Goal: Task Accomplishment & Management: Manage account settings

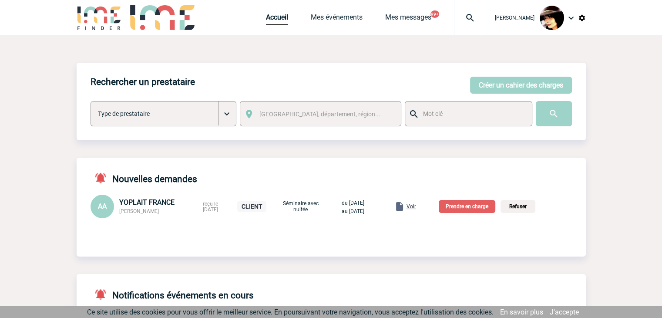
click at [462, 20] on img at bounding box center [470, 18] width 31 height 10
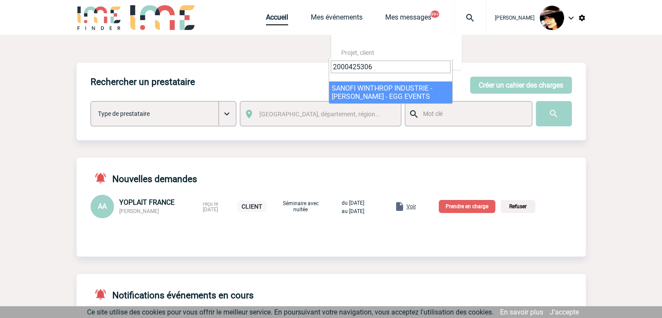
type input "2000425306"
select select "24807"
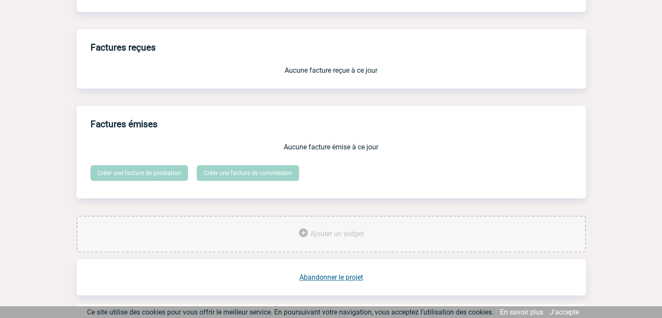
scroll to position [720, 0]
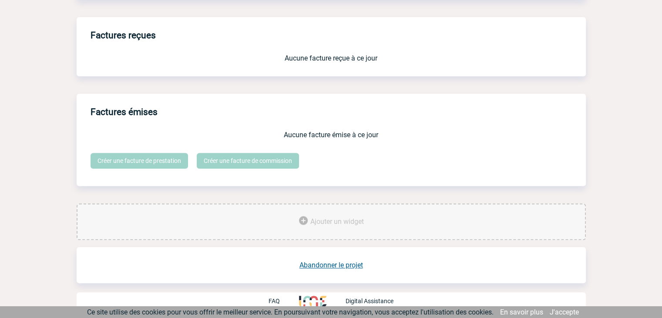
click at [341, 263] on link "Abandonner le projet" at bounding box center [332, 265] width 64 height 8
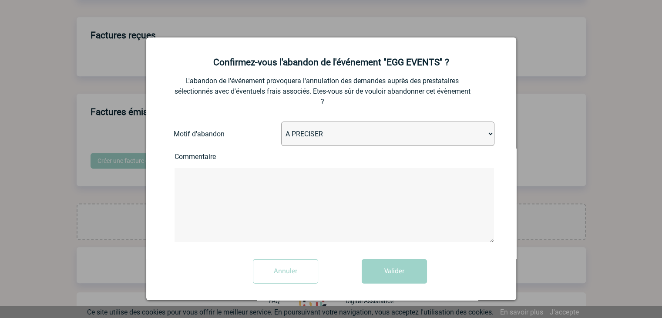
click at [313, 136] on select "A PRECISER Projet annulé Projet reporté Evénement organisé en interne A fait ap…" at bounding box center [387, 134] width 213 height 24
select select "ABANDON_PROJET_02"
click at [281, 122] on select "A PRECISER Projet annulé Projet reporté Evénement organisé en interne A fait ap…" at bounding box center [387, 134] width 213 height 24
click at [382, 269] on button "Valider" at bounding box center [394, 271] width 65 height 24
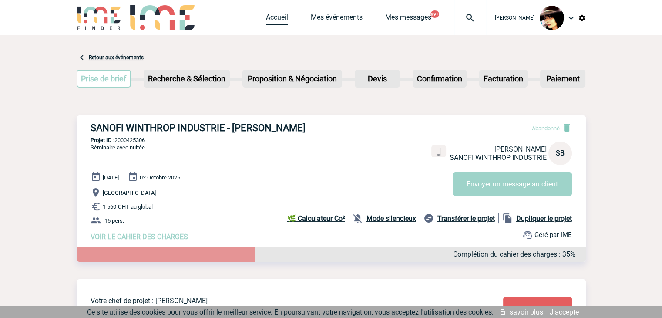
click at [267, 14] on link "Accueil" at bounding box center [277, 19] width 22 height 12
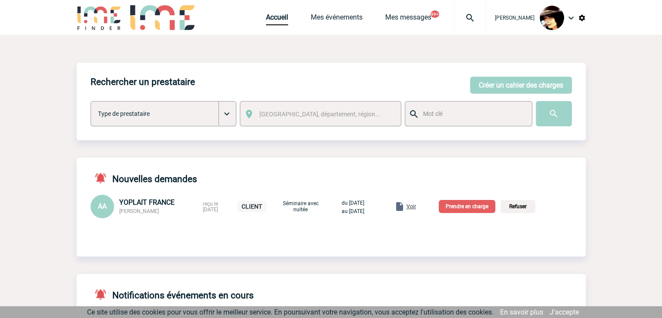
click at [416, 206] on span "Voir" at bounding box center [412, 206] width 10 height 6
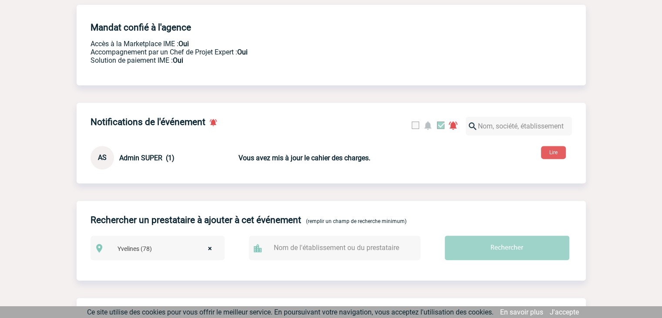
scroll to position [144, 0]
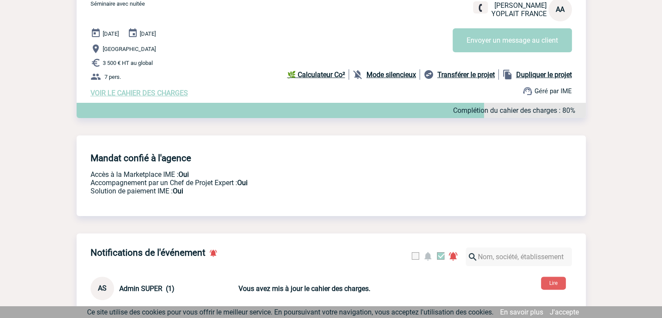
click at [160, 94] on span "VOIR LE CAHIER DES CHARGES" at bounding box center [140, 93] width 98 height 8
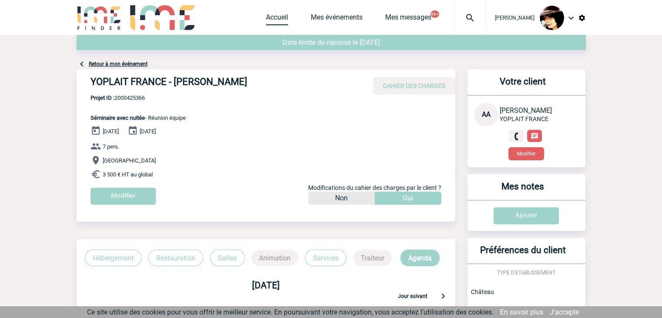
click at [266, 16] on link "Accueil" at bounding box center [277, 19] width 22 height 12
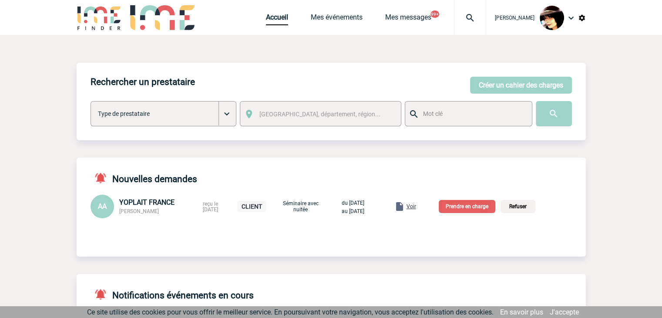
click at [465, 211] on p "Prendre en charge" at bounding box center [467, 206] width 57 height 13
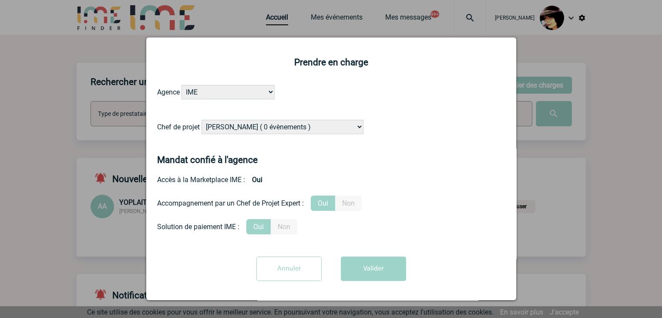
click at [308, 125] on select "[PERSON_NAME] ( 0 évènements ) [PERSON_NAME] ( 1196 évènements ) [PERSON_NAME] …" at bounding box center [283, 127] width 162 height 14
select select "121547"
click at [202, 120] on select "[PERSON_NAME] ( 0 évènements ) [PERSON_NAME] ( 1196 évènements ) [PERSON_NAME] …" at bounding box center [283, 127] width 162 height 14
click at [362, 274] on button "Valider" at bounding box center [373, 269] width 65 height 24
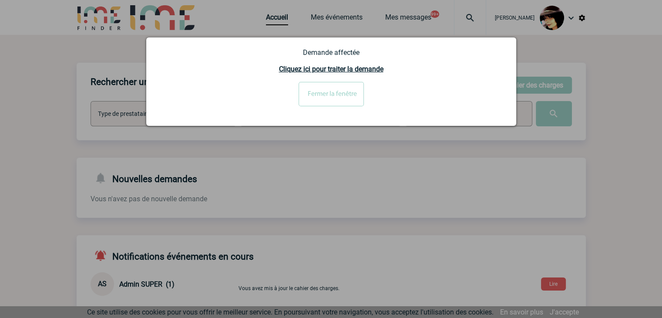
click at [322, 90] on input "Fermer la fenêtre" at bounding box center [331, 94] width 65 height 24
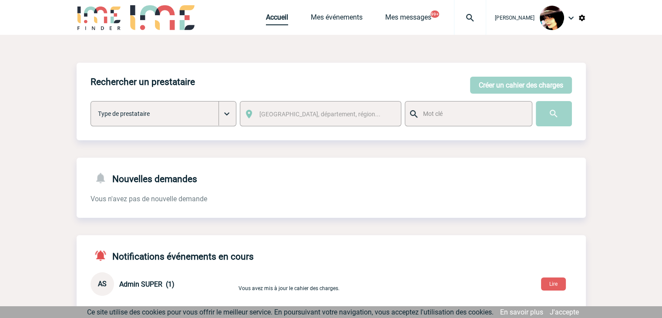
click at [266, 21] on link "Accueil" at bounding box center [277, 19] width 22 height 12
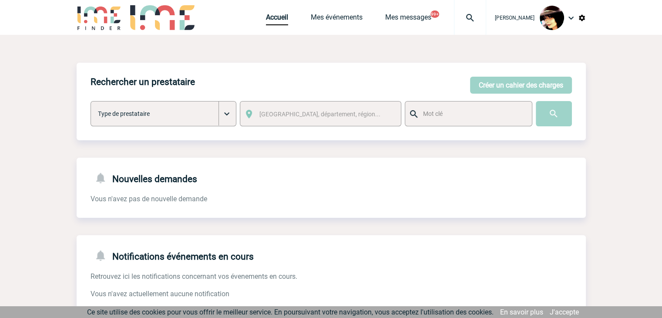
click at [583, 20] on img at bounding box center [582, 18] width 8 height 8
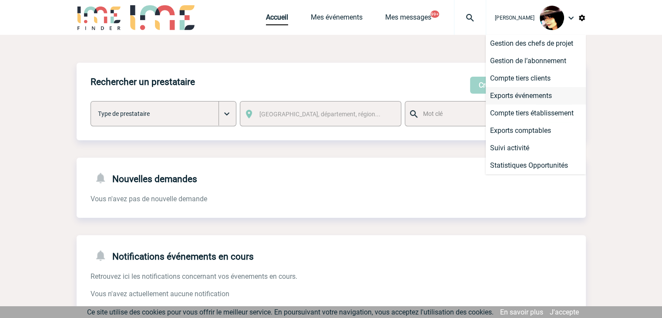
click at [533, 92] on li "Exports événements" at bounding box center [536, 95] width 100 height 17
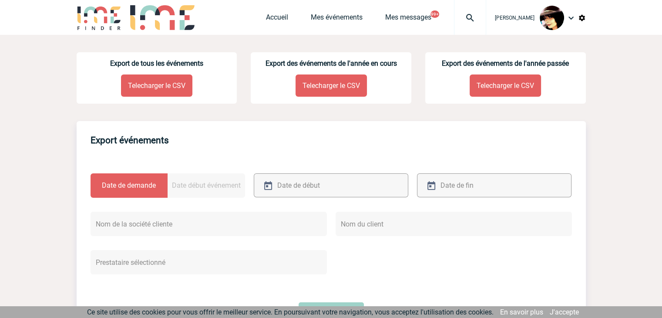
click at [152, 92] on p "Telecharger le CSV" at bounding box center [156, 85] width 71 height 22
click at [463, 17] on img at bounding box center [470, 18] width 31 height 10
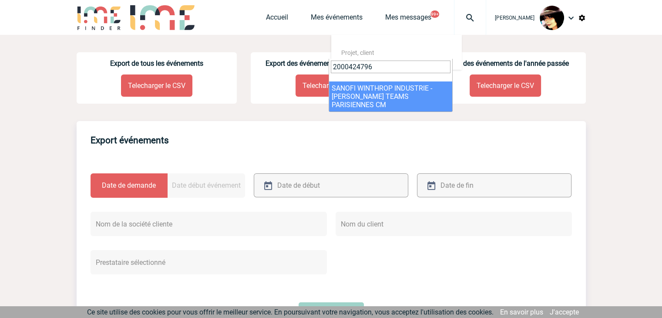
type input "2000424796"
select select "24297"
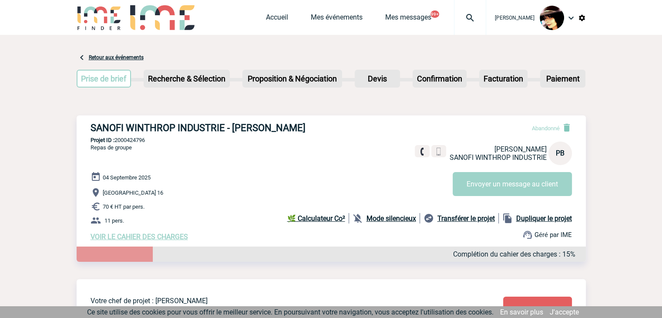
click at [134, 239] on span "VOIR LE CAHIER DES CHARGES" at bounding box center [140, 237] width 98 height 8
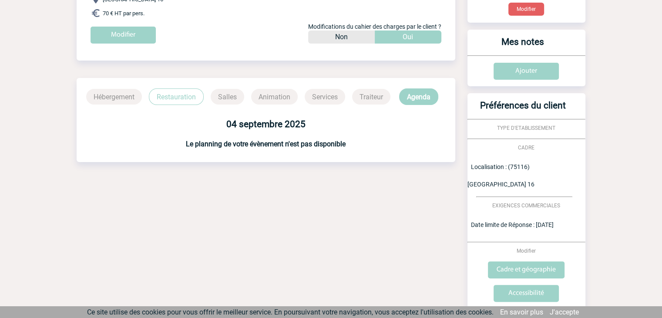
scroll to position [200, 0]
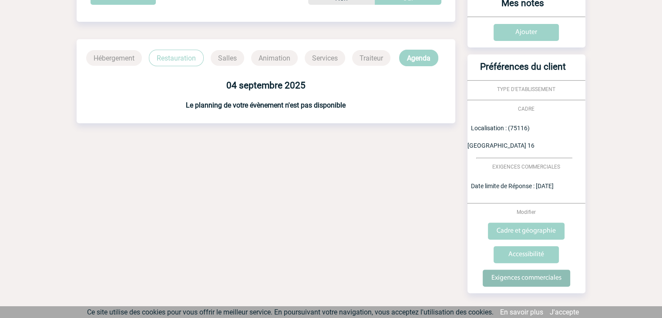
click at [523, 270] on input "Exigences commerciales" at bounding box center [527, 278] width 88 height 17
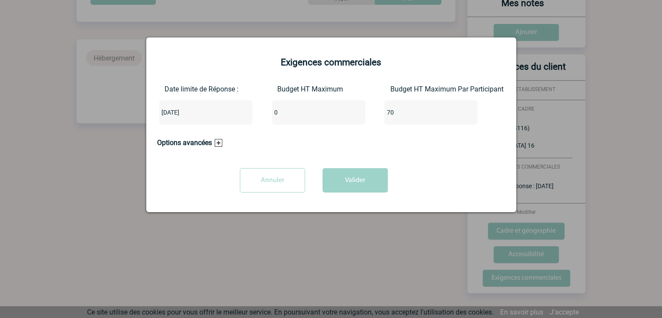
click at [297, 115] on input "0" at bounding box center [313, 112] width 82 height 11
type input "1"
type input "700"
click at [345, 185] on button "Valider" at bounding box center [355, 180] width 65 height 24
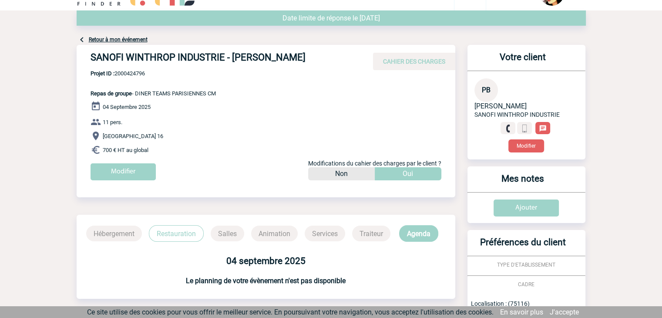
scroll to position [0, 0]
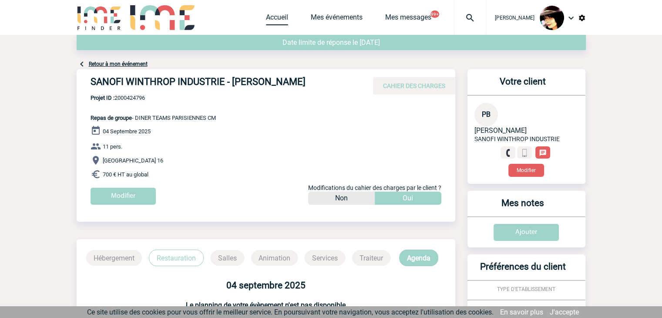
click at [277, 16] on link "Accueil" at bounding box center [277, 19] width 22 height 12
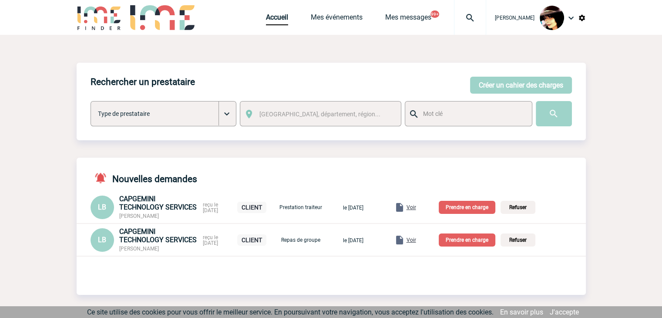
click at [416, 240] on span "Voir" at bounding box center [412, 240] width 10 height 6
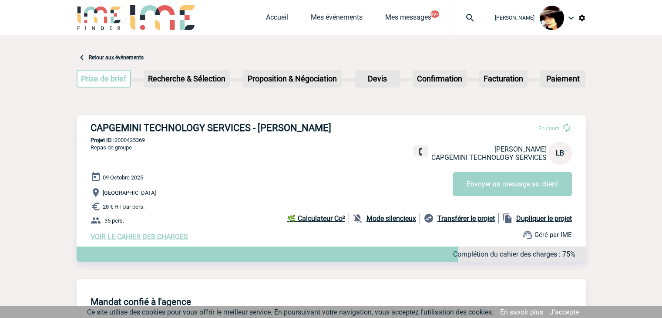
click at [152, 236] on span "VOIR LE CAHIER DES CHARGES" at bounding box center [140, 237] width 98 height 8
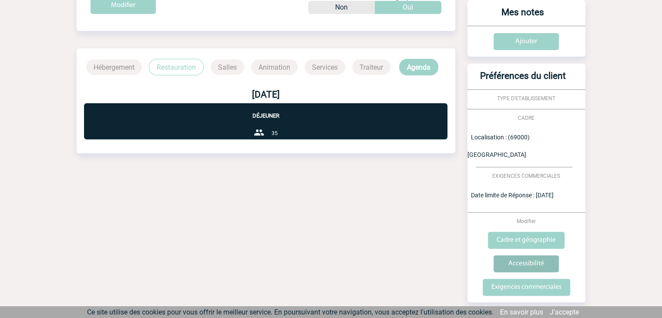
scroll to position [200, 0]
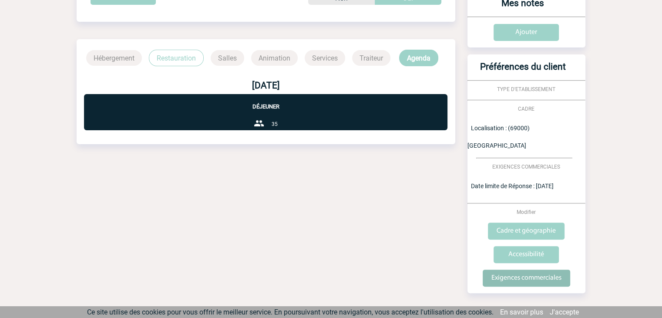
click at [508, 270] on input "Exigences commerciales" at bounding box center [527, 278] width 88 height 17
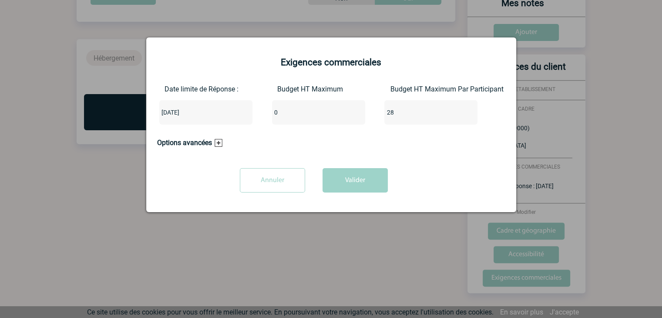
click at [288, 111] on input "0" at bounding box center [313, 112] width 82 height 11
type input "980"
click at [405, 114] on input "28" at bounding box center [426, 112] width 82 height 11
type input "2"
click at [358, 177] on button "Valider" at bounding box center [355, 180] width 65 height 24
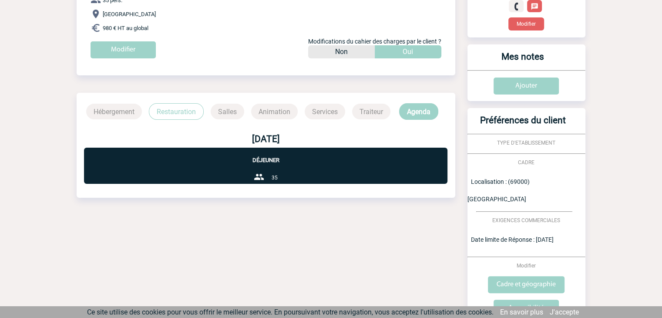
scroll to position [0, 0]
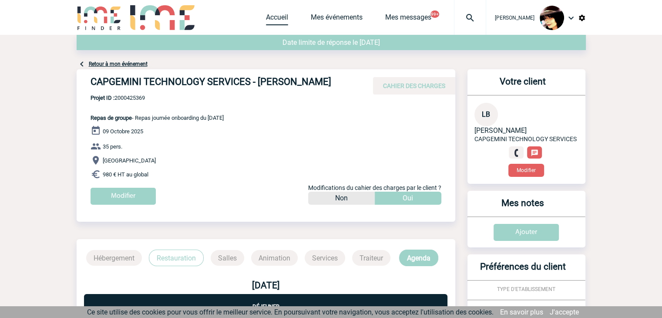
click at [267, 18] on link "Accueil" at bounding box center [277, 19] width 22 height 12
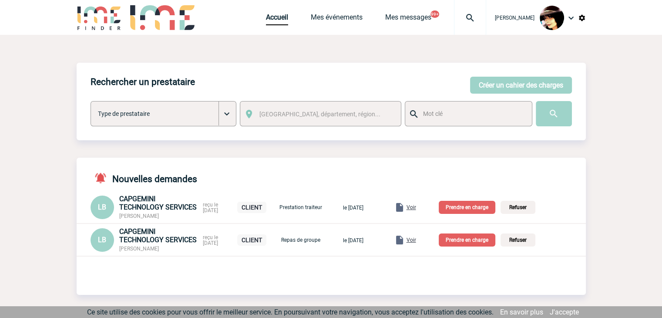
click at [416, 207] on span "Voir" at bounding box center [412, 207] width 10 height 6
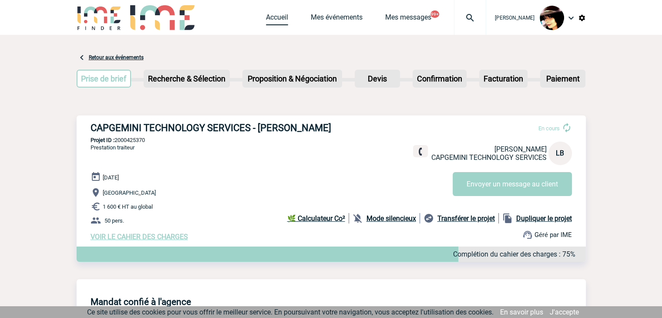
click at [266, 15] on link "Accueil" at bounding box center [277, 19] width 22 height 12
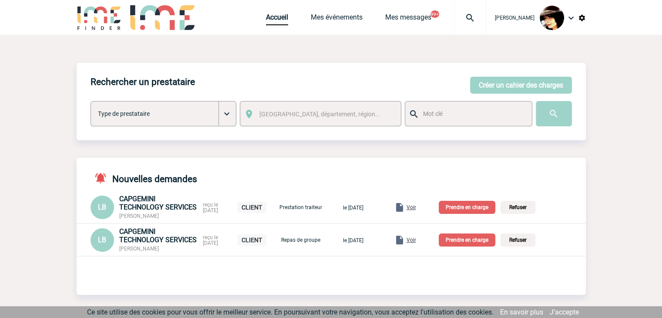
click at [473, 240] on p "Prendre en charge" at bounding box center [467, 239] width 57 height 13
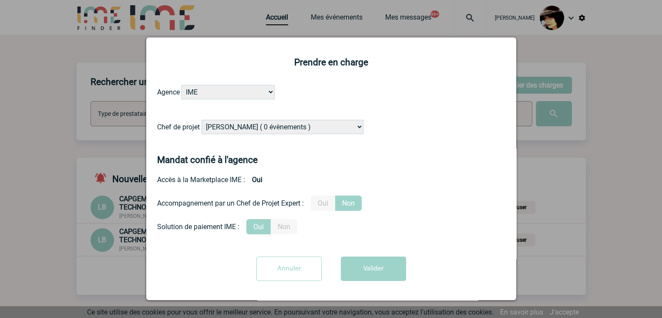
click at [295, 128] on select "Alizée VERLAGUET ( 0 évènements ) Anne GIRAUD ( 1196 évènements ) Anne-François…" at bounding box center [283, 127] width 162 height 14
select select "129834"
click at [295, 128] on select "Alizée VERLAGUET ( 0 évènements ) Anne GIRAUD ( 1196 évènements ) Anne-François…" at bounding box center [283, 127] width 162 height 14
click at [321, 206] on label "Oui" at bounding box center [323, 203] width 24 height 15
click at [0, 0] on input "Oui" at bounding box center [0, 0] width 0 height 0
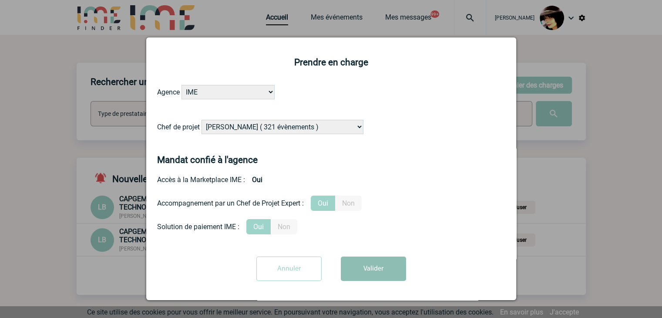
click at [373, 276] on button "Valider" at bounding box center [373, 269] width 65 height 24
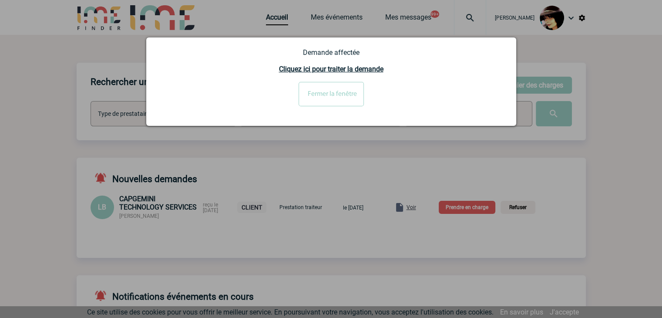
click at [476, 211] on div at bounding box center [331, 159] width 662 height 318
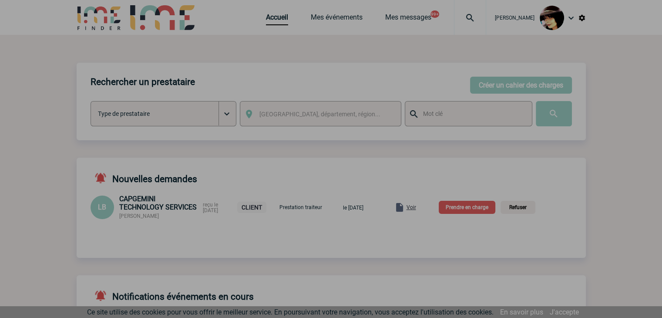
click at [471, 209] on div at bounding box center [331, 159] width 662 height 318
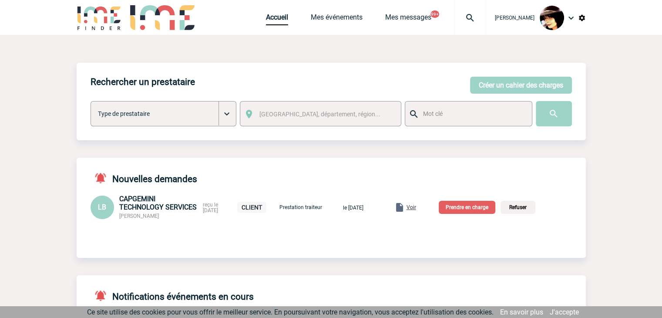
click at [472, 210] on p "Prendre en charge" at bounding box center [467, 207] width 57 height 13
click at [421, 202] on div at bounding box center [210, 101] width 421 height 202
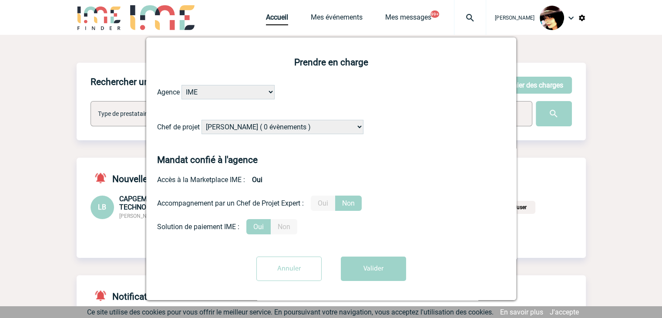
click at [307, 128] on select "Alizée VERLAGUET ( 0 évènements ) Anne GIRAUD ( 1196 évènements ) Anne-François…" at bounding box center [283, 127] width 162 height 14
select select "129834"
click at [307, 128] on select "Alizée VERLAGUET ( 0 évènements ) Anne GIRAUD ( 1196 évènements ) Anne-François…" at bounding box center [283, 127] width 162 height 14
click at [327, 204] on label "Oui" at bounding box center [323, 203] width 24 height 15
click at [0, 0] on input "Oui" at bounding box center [0, 0] width 0 height 0
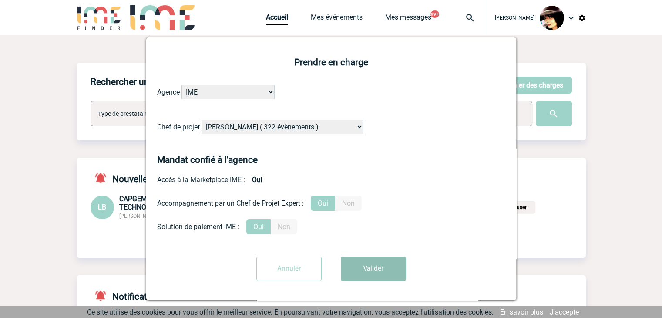
click at [371, 271] on button "Valider" at bounding box center [373, 269] width 65 height 24
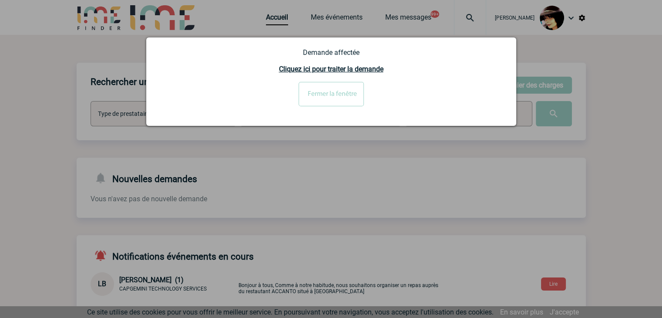
click at [284, 238] on div at bounding box center [331, 159] width 662 height 318
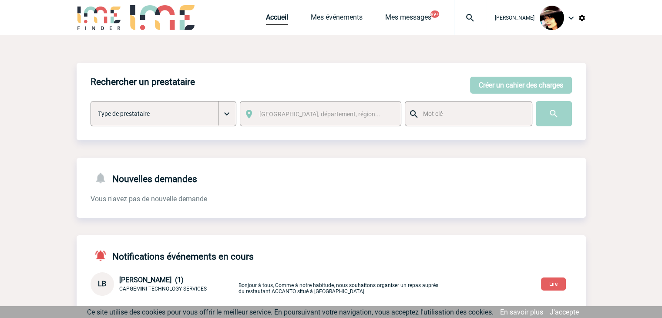
click at [460, 22] on img at bounding box center [470, 18] width 31 height 10
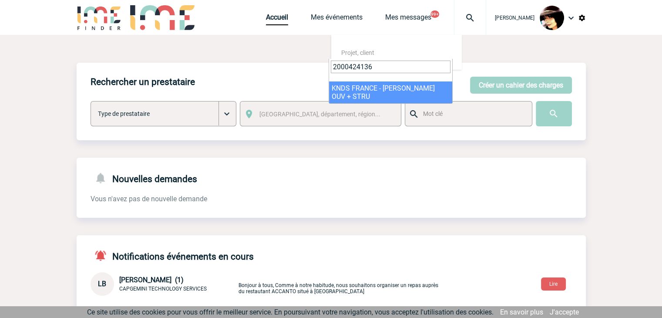
type input "2000424136"
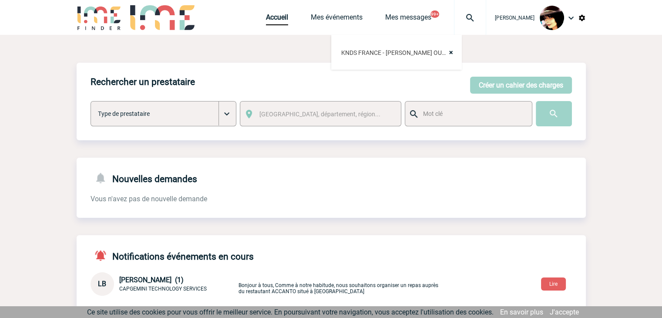
select select "23637"
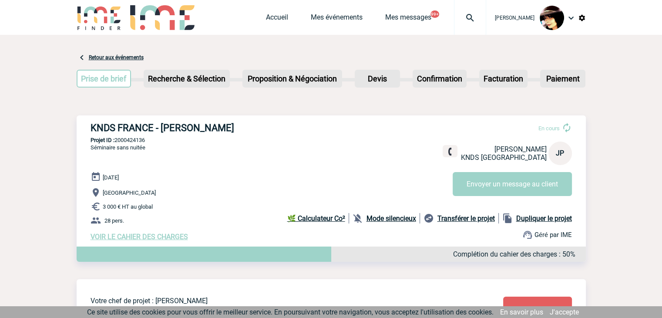
click at [172, 240] on span "VOIR LE CAHIER DES CHARGES" at bounding box center [140, 237] width 98 height 8
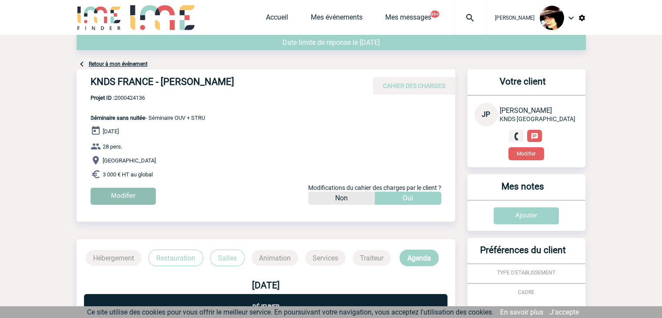
click at [137, 197] on input "Modifier" at bounding box center [123, 196] width 65 height 17
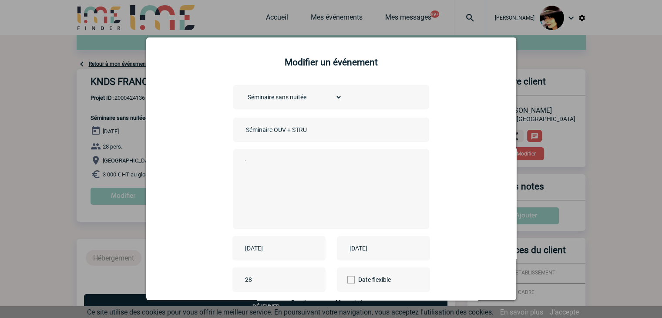
click at [244, 133] on input "Séminaire OUV + STRU" at bounding box center [305, 129] width 122 height 11
type input "CENTRALISATION - Séminaire OUV + STRU"
click at [307, 173] on textarea "." at bounding box center [329, 188] width 172 height 70
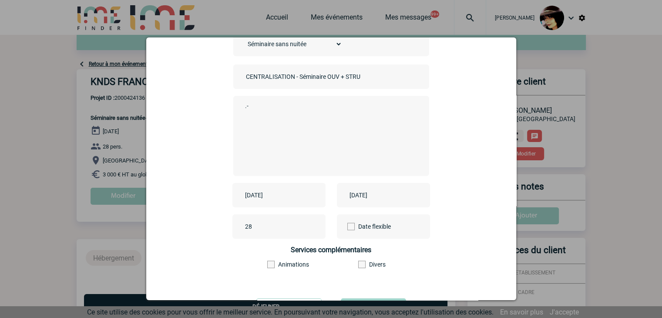
scroll to position [97, 0]
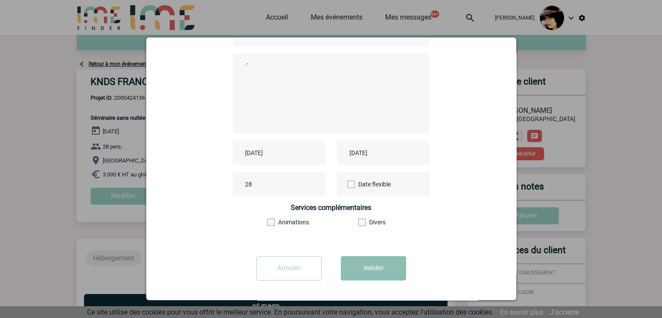
type textarea ".-"
click at [378, 270] on button "Valider" at bounding box center [373, 268] width 65 height 24
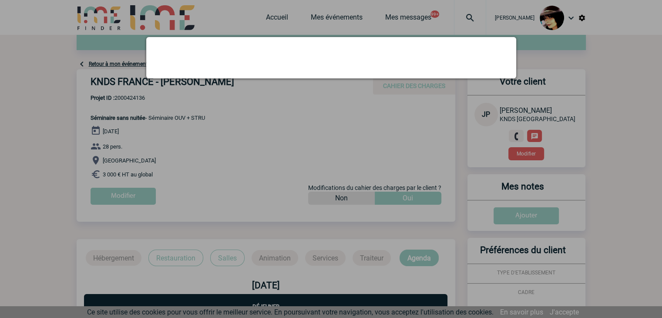
scroll to position [0, 0]
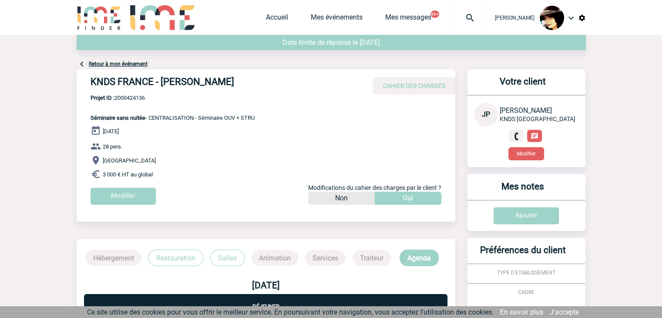
click at [461, 15] on img at bounding box center [470, 18] width 31 height 10
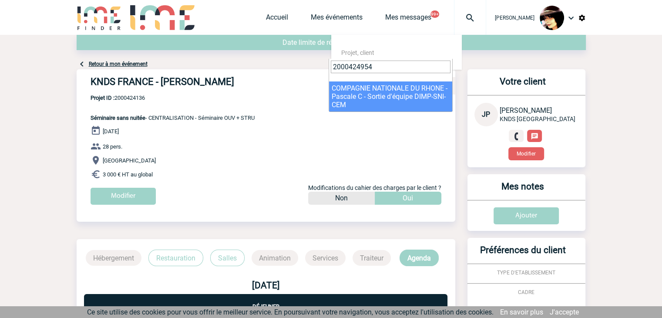
type input "2000424954"
select select "24455"
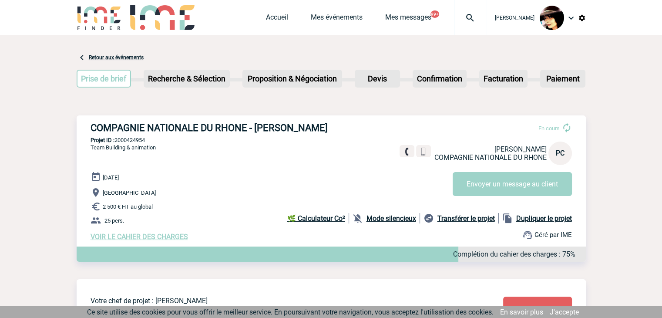
click at [152, 236] on span "VOIR LE CAHIER DES CHARGES" at bounding box center [140, 237] width 98 height 8
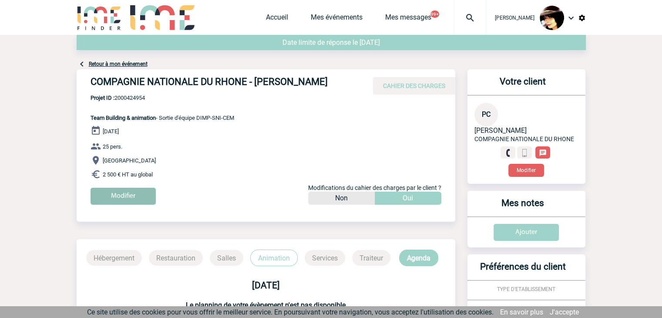
click at [125, 196] on input "Modifier" at bounding box center [123, 196] width 65 height 17
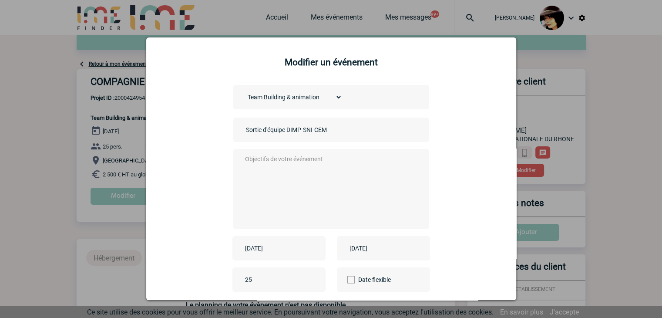
click at [244, 131] on input "Sortie d'équipe DIMP-SNI-CEM" at bounding box center [305, 129] width 122 height 11
type input "CENTRALISATION - Sortie d'équipe DIMP-SNI-CEM"
click at [297, 191] on textarea at bounding box center [329, 188] width 172 height 70
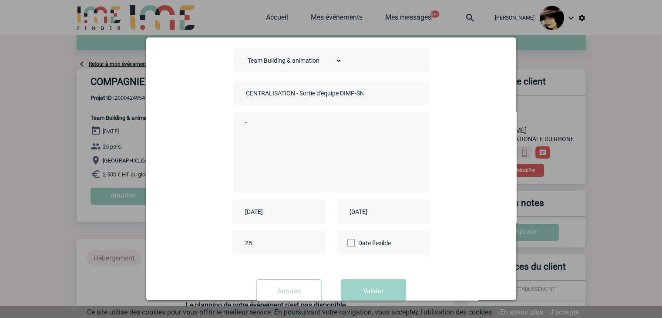
scroll to position [61, 0]
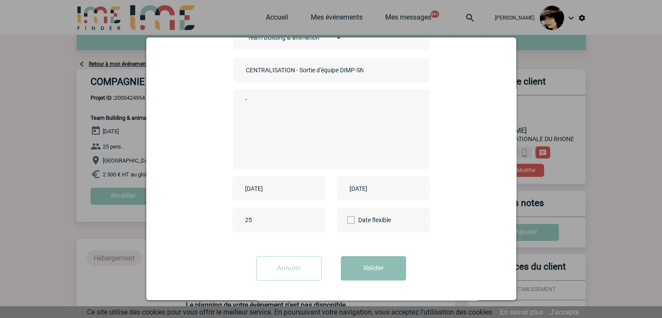
type textarea "-"
click at [368, 269] on button "Valider" at bounding box center [373, 268] width 65 height 24
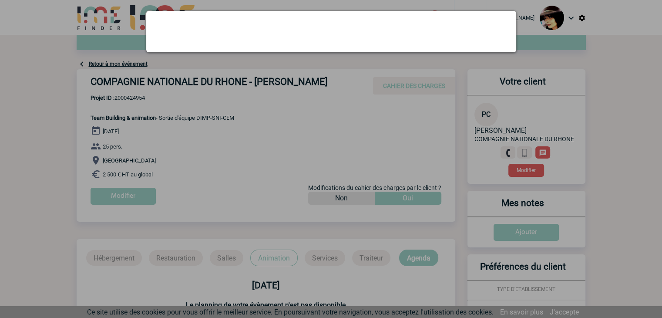
scroll to position [0, 0]
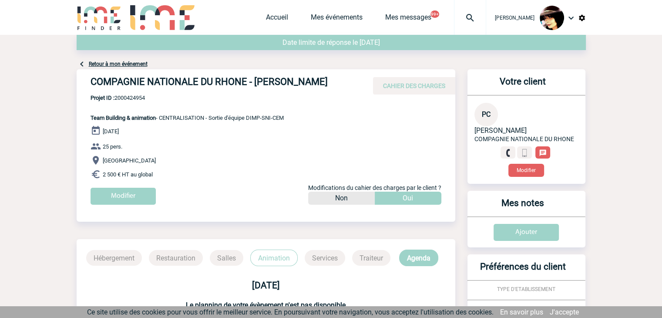
click at [459, 18] on img at bounding box center [470, 18] width 31 height 10
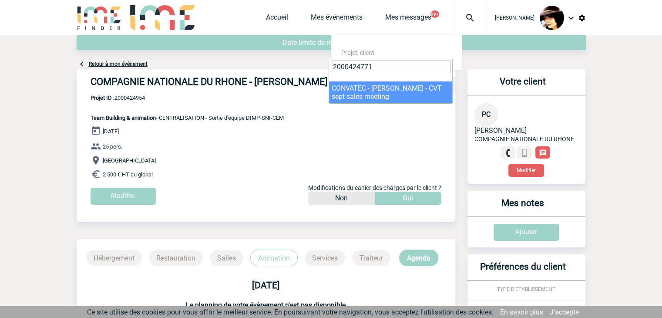
type input "2000424771"
select select "24272"
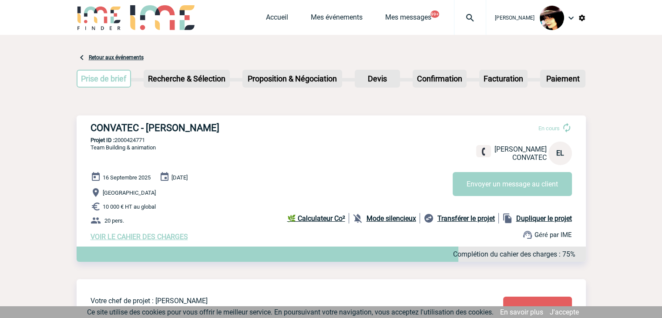
click at [176, 237] on span "VOIR LE CAHIER DES CHARGES" at bounding box center [140, 237] width 98 height 8
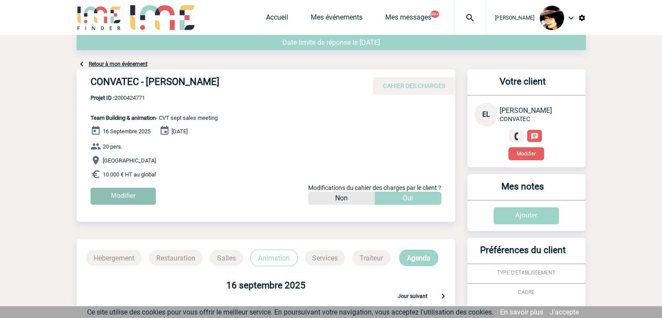
click at [124, 197] on input "Modifier" at bounding box center [123, 196] width 65 height 17
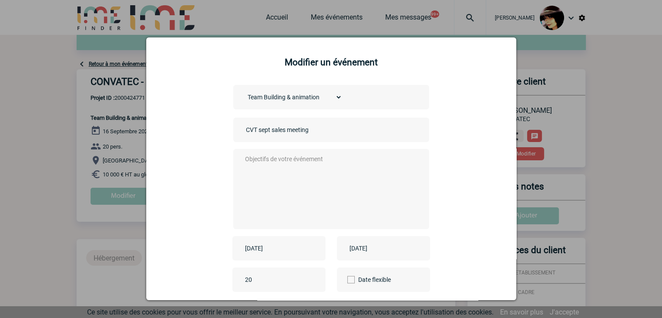
click at [244, 131] on input "CVT sept sales meeting" at bounding box center [305, 129] width 122 height 11
type input "CENTRALISATION - CVT sept sales meeting"
click at [280, 177] on textarea at bounding box center [329, 188] width 172 height 70
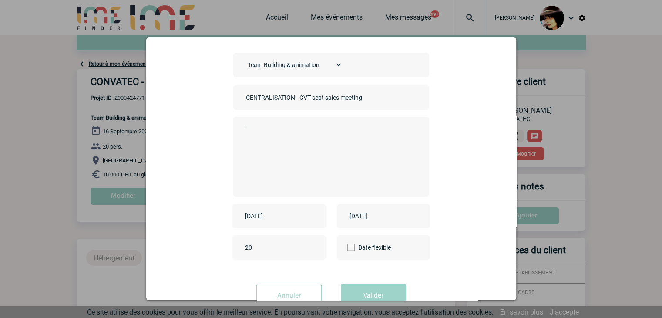
scroll to position [61, 0]
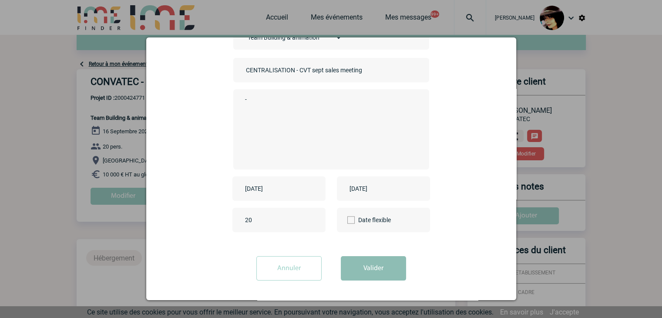
type textarea "-"
click at [362, 269] on button "Valider" at bounding box center [373, 268] width 65 height 24
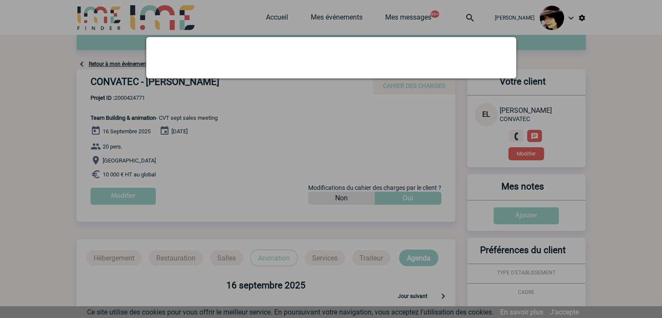
scroll to position [0, 0]
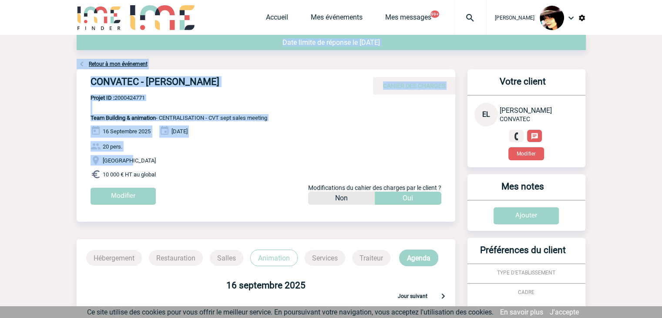
drag, startPoint x: 289, startPoint y: 152, endPoint x: 51, endPoint y: 119, distance: 241.0
click at [68, 121] on body "Rachel SABOUREAU Accueil Mes événements 99+" at bounding box center [331, 259] width 662 height 518
click at [469, 16] on img at bounding box center [470, 18] width 31 height 10
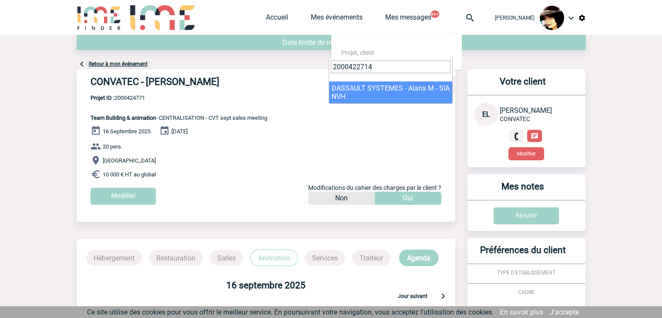
type input "2000422714"
select select "22215"
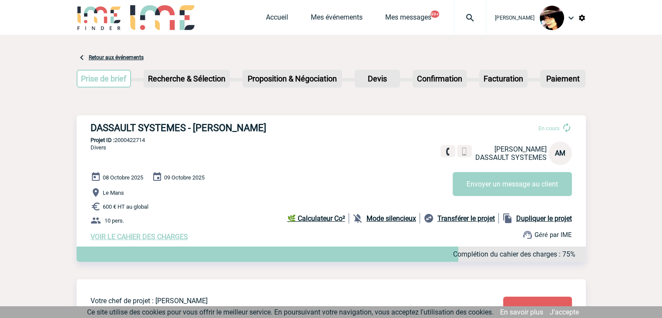
click at [145, 237] on span "VOIR LE CAHIER DES CHARGES" at bounding box center [140, 237] width 98 height 8
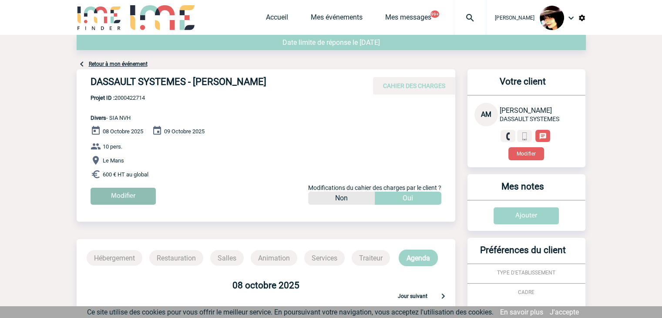
click at [121, 199] on input "Modifier" at bounding box center [123, 196] width 65 height 17
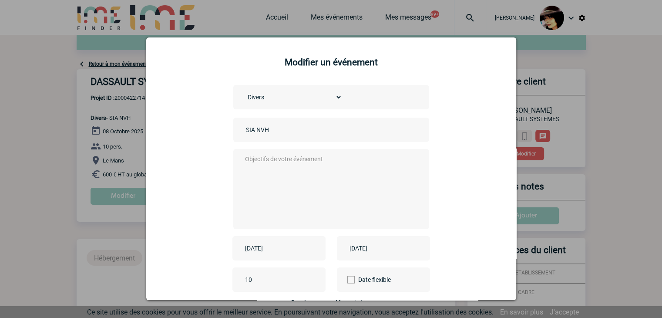
click at [244, 131] on input "SIA NVH" at bounding box center [305, 129] width 122 height 11
type input "CENTRALISATION - SIA NVH"
click at [286, 176] on textarea at bounding box center [329, 188] width 172 height 70
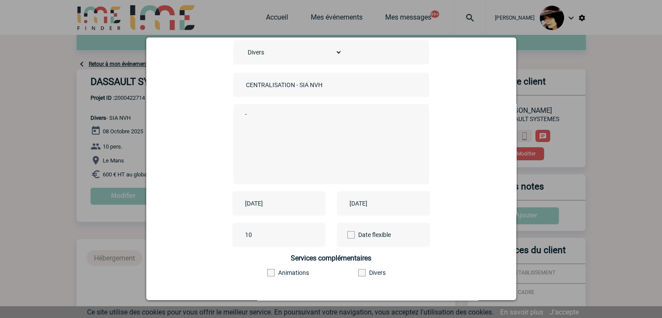
scroll to position [87, 0]
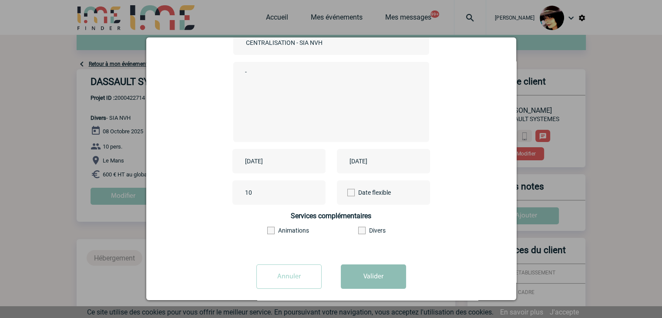
type textarea "-"
click at [358, 276] on button "Valider" at bounding box center [373, 276] width 65 height 24
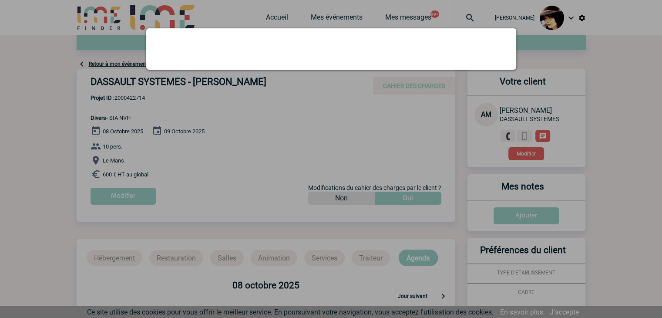
scroll to position [0, 0]
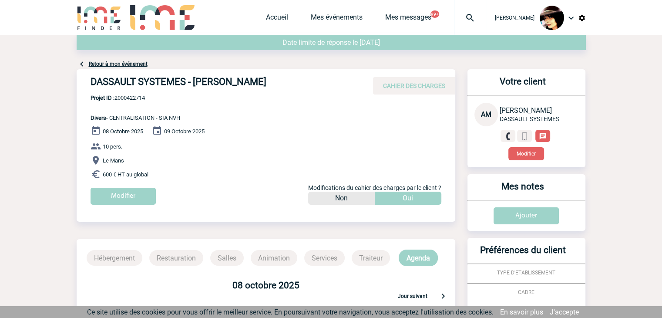
click at [467, 17] on img at bounding box center [470, 18] width 31 height 10
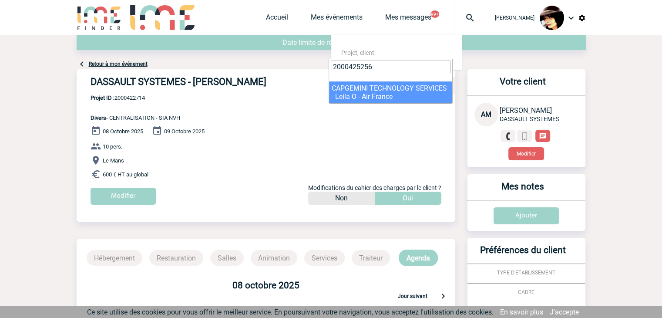
type input "2000425256"
select select "24757"
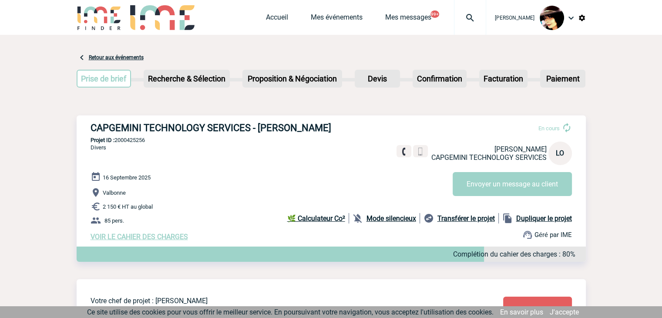
click at [172, 238] on span "VOIR LE CAHIER DES CHARGES" at bounding box center [140, 237] width 98 height 8
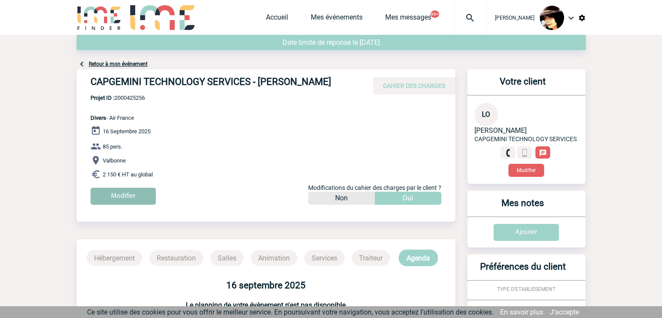
click at [146, 188] on input "Modifier" at bounding box center [123, 196] width 65 height 17
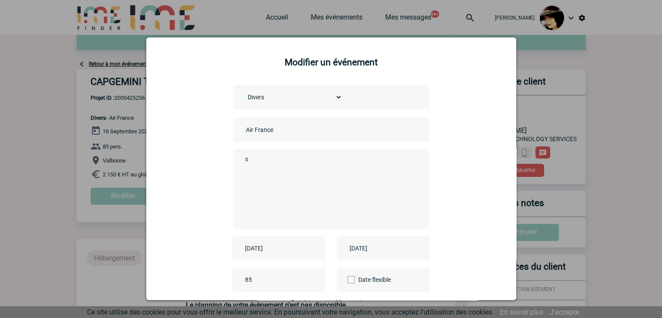
click at [244, 131] on input "Air France" at bounding box center [305, 129] width 122 height 11
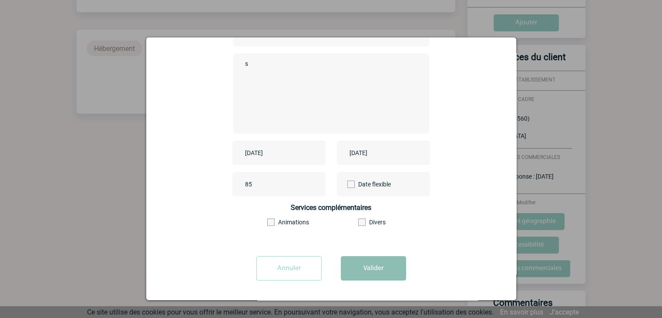
scroll to position [218, 0]
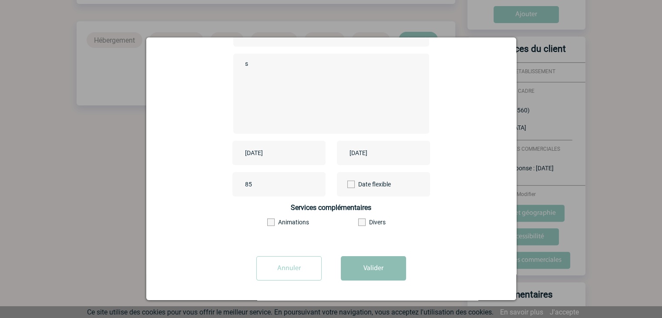
type input "CENTRALISATION - Air France"
click at [372, 275] on button "Valider" at bounding box center [373, 268] width 65 height 24
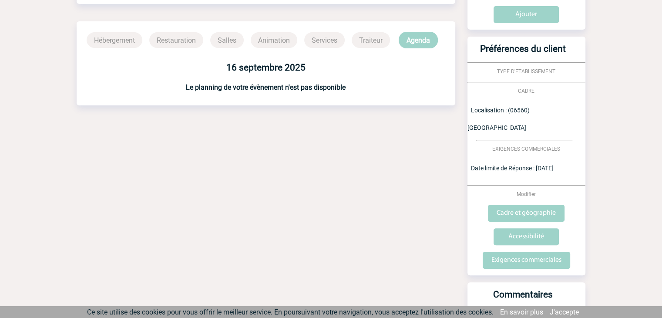
scroll to position [0, 0]
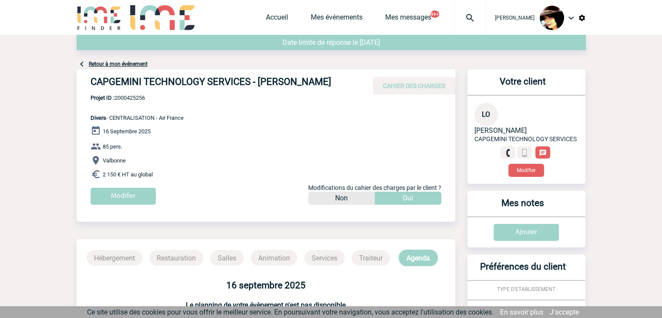
click at [460, 17] on img at bounding box center [470, 18] width 31 height 10
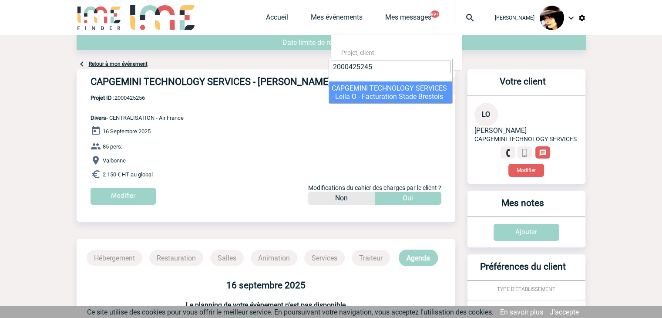
type input "2000425245"
select select "24746"
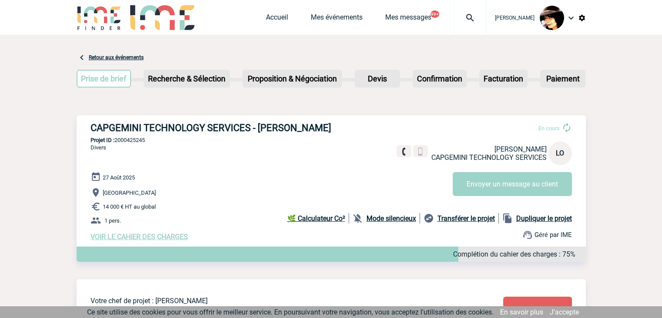
click at [127, 236] on span "VOIR LE CAHIER DES CHARGES" at bounding box center [140, 237] width 98 height 8
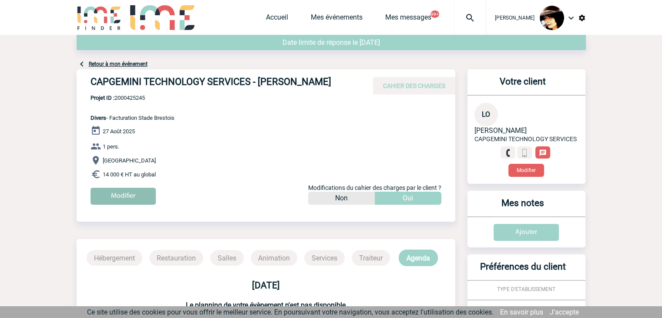
click at [126, 192] on input "Modifier" at bounding box center [123, 196] width 65 height 17
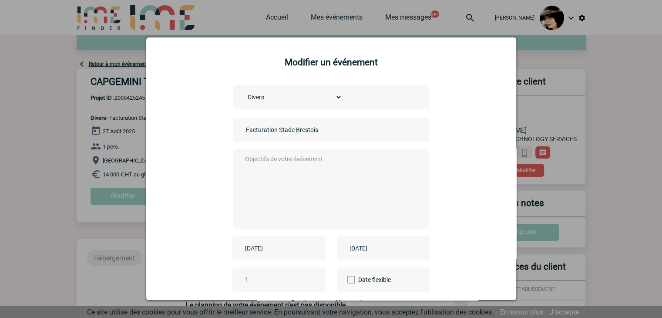
click at [244, 130] on input "Facturation Stade Brestois" at bounding box center [305, 129] width 122 height 11
type input "CENTRALISATION - Facturation Stade Brestois"
click at [301, 182] on textarea at bounding box center [329, 188] width 172 height 70
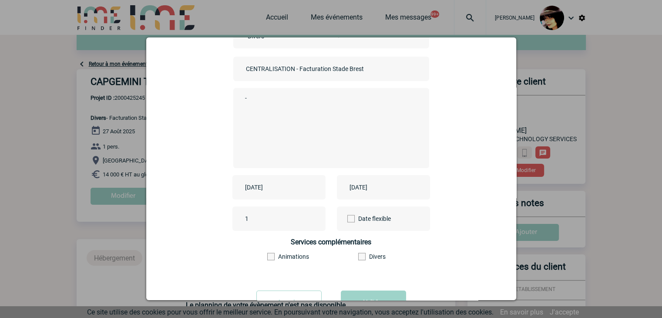
scroll to position [97, 0]
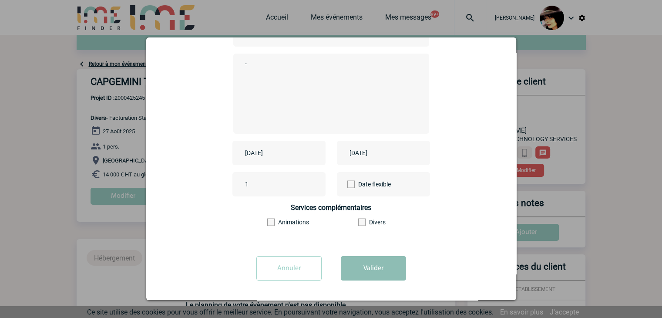
type textarea "-"
drag, startPoint x: 366, startPoint y: 267, endPoint x: 372, endPoint y: 264, distance: 7.2
click at [365, 266] on button "Valider" at bounding box center [373, 268] width 65 height 24
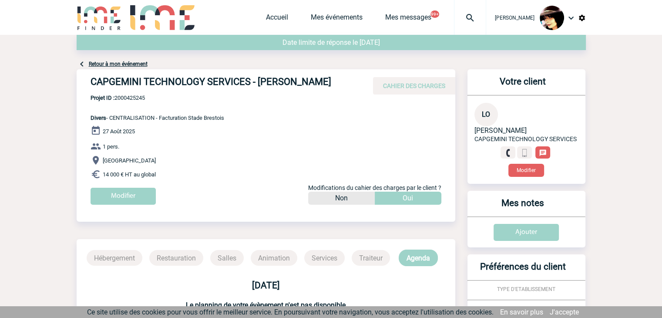
click at [465, 18] on img at bounding box center [470, 18] width 31 height 10
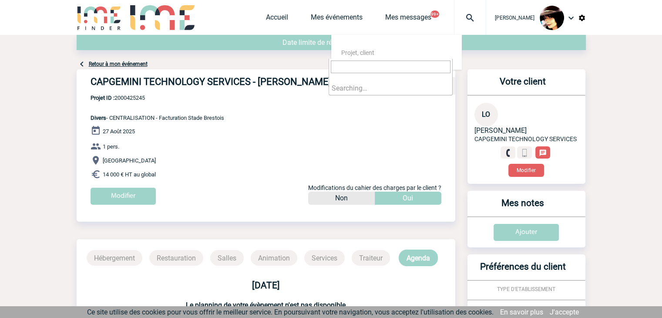
click at [362, 65] on input "search" at bounding box center [391, 67] width 120 height 13
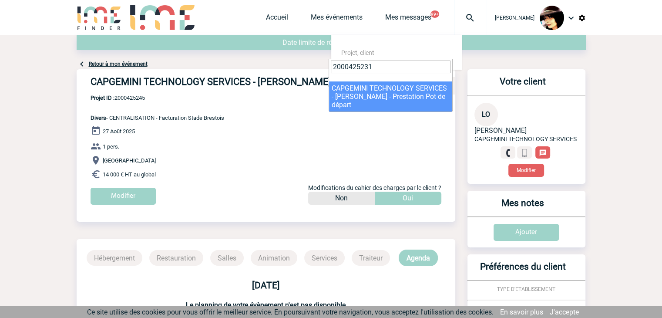
type input "2000425231"
select select "24732"
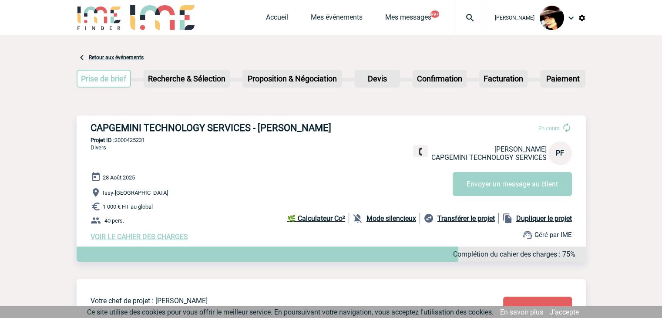
click at [141, 236] on span "VOIR LE CAHIER DES CHARGES" at bounding box center [140, 237] width 98 height 8
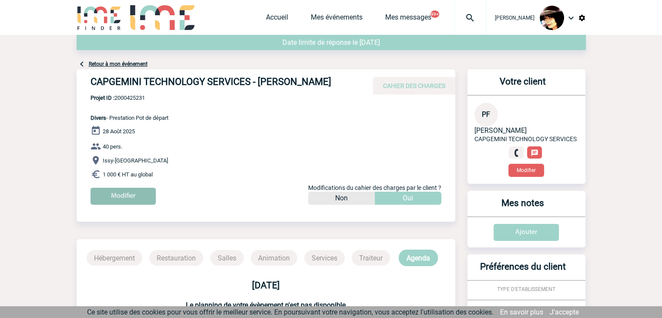
click at [125, 197] on input "Modifier" at bounding box center [123, 196] width 65 height 17
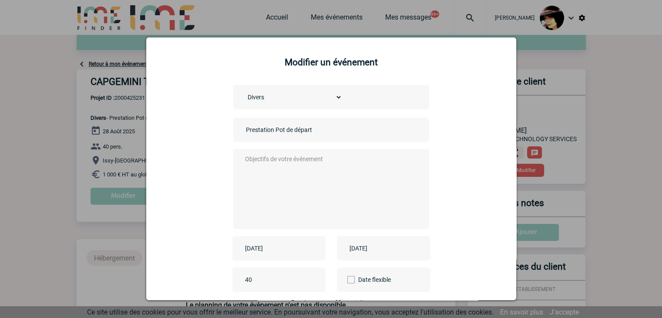
click at [239, 133] on div "Prestation Pot de départ" at bounding box center [331, 130] width 196 height 24
click at [244, 130] on input "Prestation Pot de départ" at bounding box center [305, 129] width 122 height 11
type input "CENTRALISATION - Prestation Pot de départ"
click at [274, 167] on textarea at bounding box center [329, 188] width 172 height 70
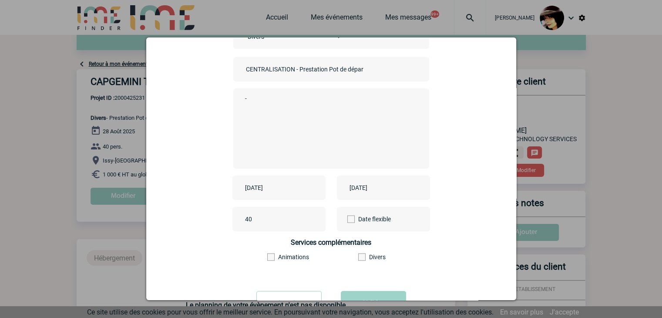
scroll to position [97, 0]
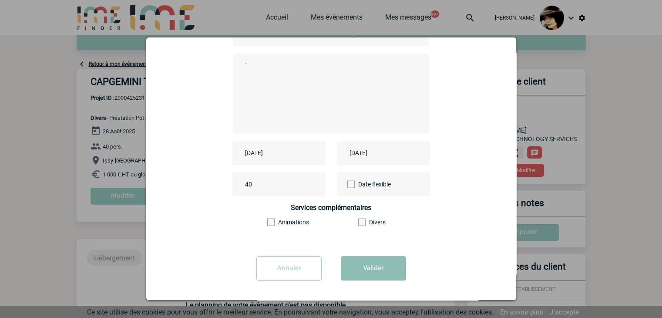
type textarea "-"
click at [362, 268] on button "Valider" at bounding box center [373, 268] width 65 height 24
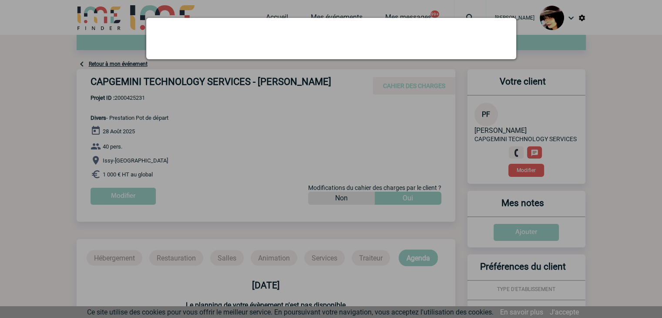
scroll to position [0, 0]
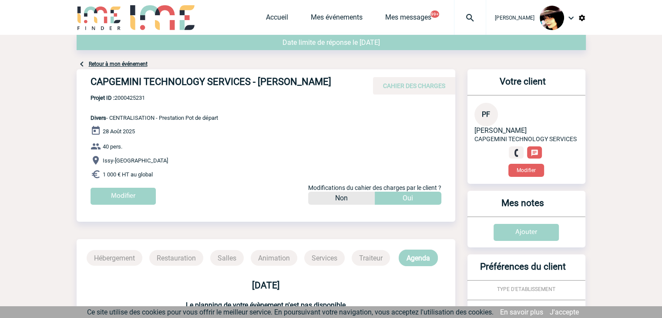
click at [463, 17] on img at bounding box center [470, 18] width 31 height 10
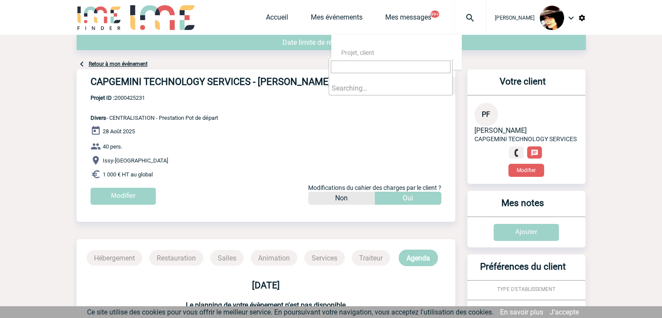
click at [378, 67] on input "search" at bounding box center [391, 67] width 120 height 13
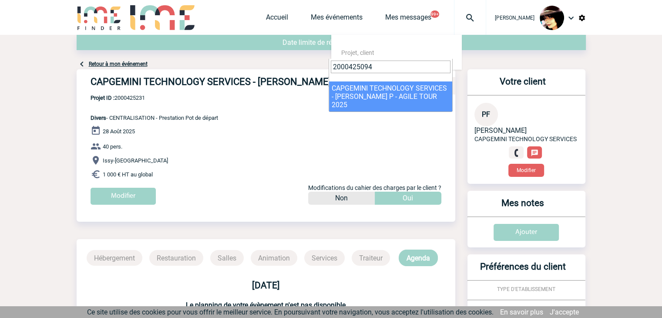
type input "2000425094"
select select "24595"
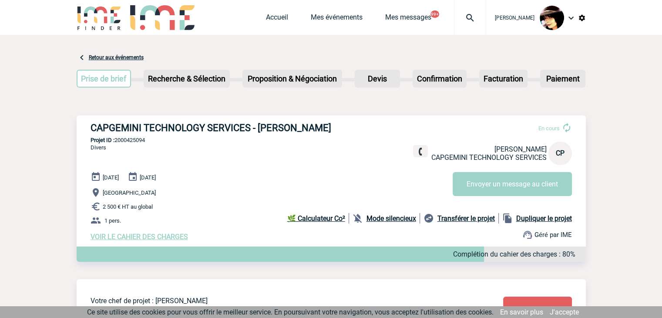
click at [128, 239] on span "VOIR LE CAHIER DES CHARGES" at bounding box center [140, 237] width 98 height 8
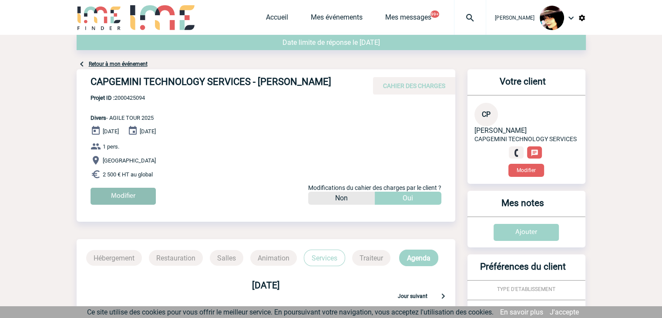
click at [132, 194] on input "Modifier" at bounding box center [123, 196] width 65 height 17
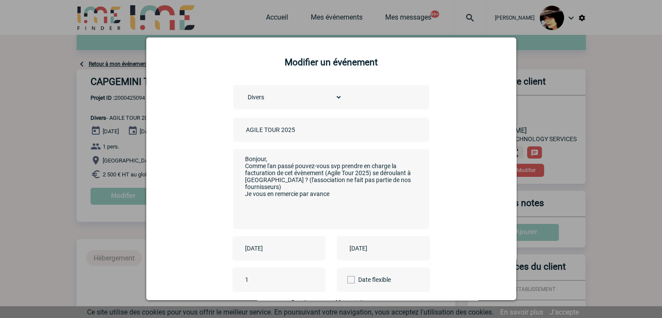
click at [244, 133] on input "AGILE TOUR 2025" at bounding box center [305, 129] width 122 height 11
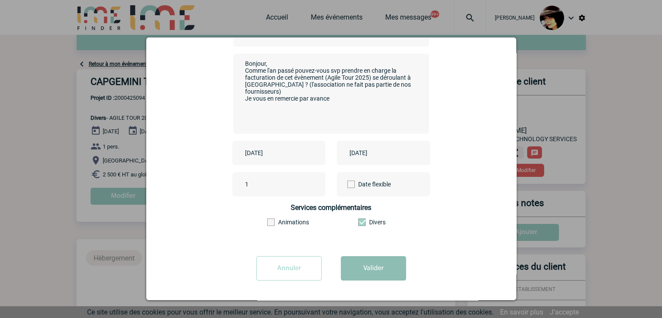
type input "CENTRALISATION - AGILE TOUR 2025"
click at [353, 263] on button "Valider" at bounding box center [373, 268] width 65 height 24
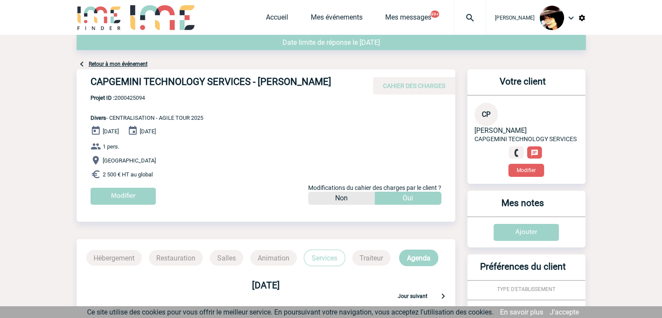
click at [462, 17] on img at bounding box center [470, 18] width 31 height 10
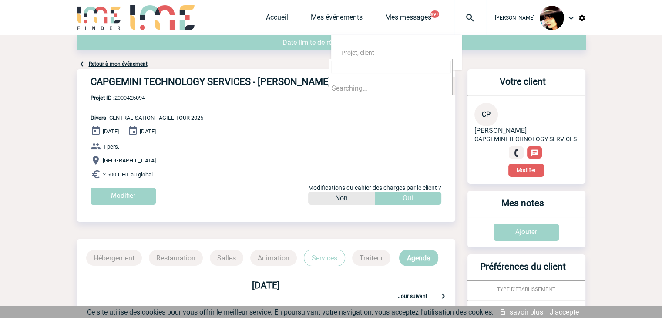
click at [369, 67] on input "search" at bounding box center [391, 67] width 120 height 13
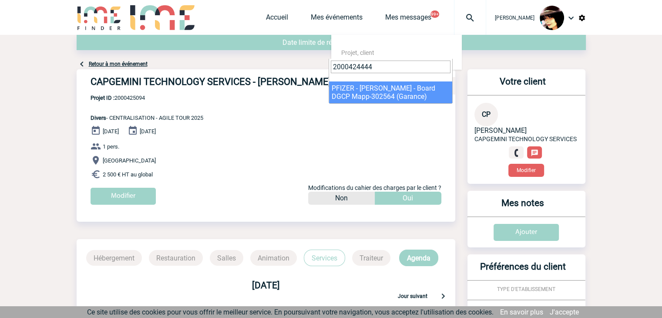
type input "2000424444"
select select "23945"
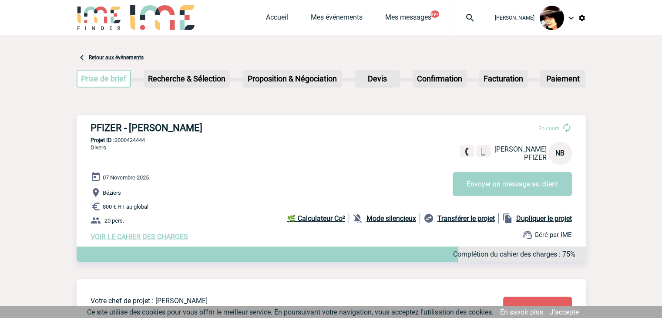
click at [170, 239] on span "VOIR LE CAHIER DES CHARGES" at bounding box center [140, 237] width 98 height 8
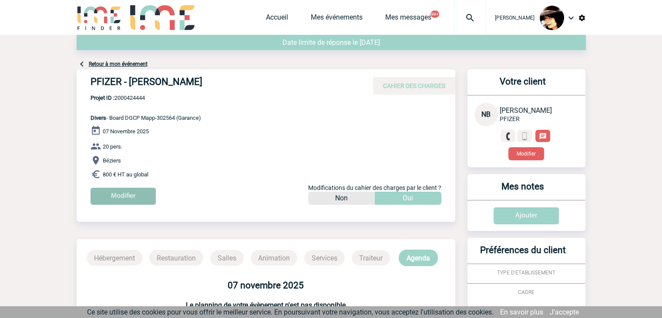
click at [130, 197] on input "Modifier" at bounding box center [123, 196] width 65 height 17
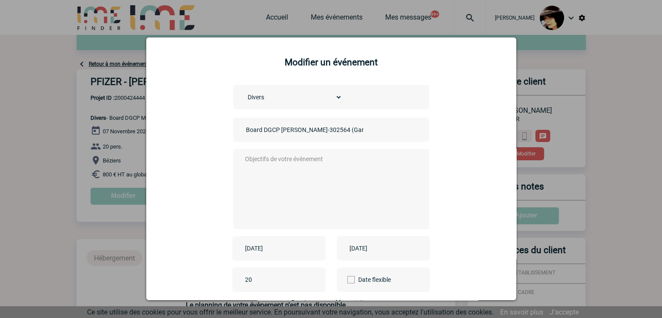
click at [244, 129] on input "Board DGCP [PERSON_NAME]-302564 (Garance)" at bounding box center [305, 129] width 122 height 11
type input "CENTRALISATION - Board DGCP Mapp-302564 (Garance)"
click at [351, 178] on textarea at bounding box center [329, 188] width 172 height 70
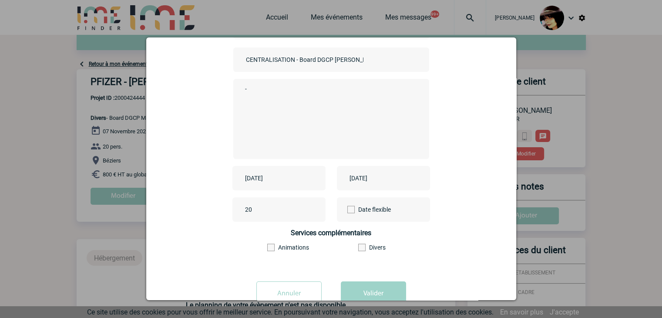
scroll to position [97, 0]
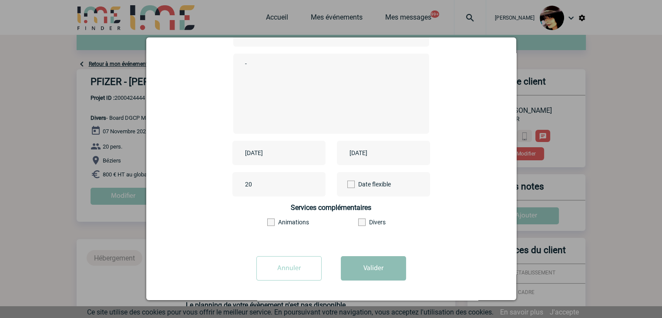
type textarea "-"
click at [360, 265] on button "Valider" at bounding box center [373, 268] width 65 height 24
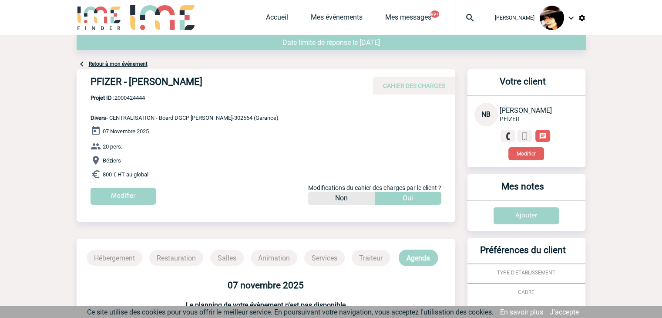
click at [465, 14] on img at bounding box center [470, 18] width 31 height 10
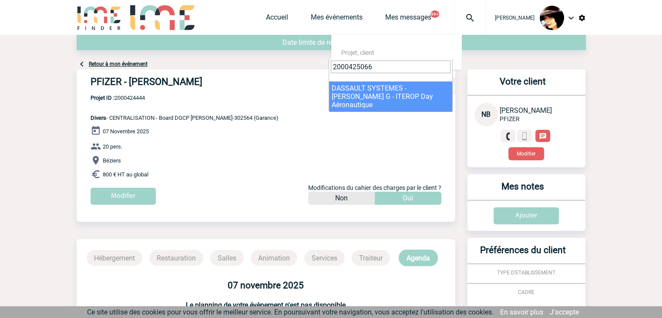
type input "2000425066"
drag, startPoint x: 349, startPoint y: 97, endPoint x: 345, endPoint y: 96, distance: 4.4
select select "24567"
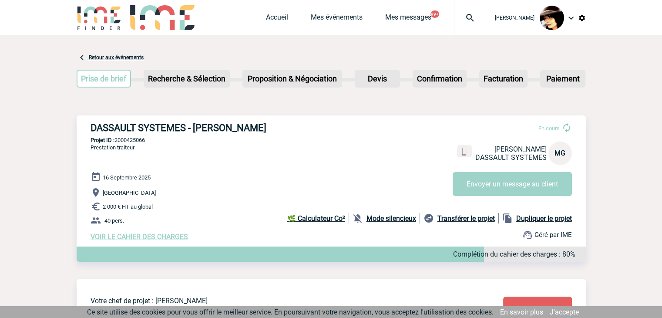
click at [135, 237] on span "VOIR LE CAHIER DES CHARGES" at bounding box center [140, 237] width 98 height 8
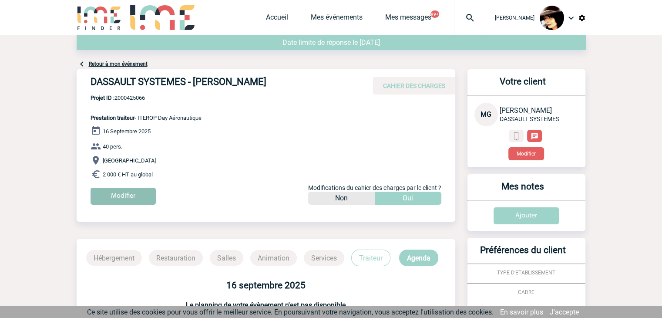
click at [116, 194] on input "Modifier" at bounding box center [123, 196] width 65 height 17
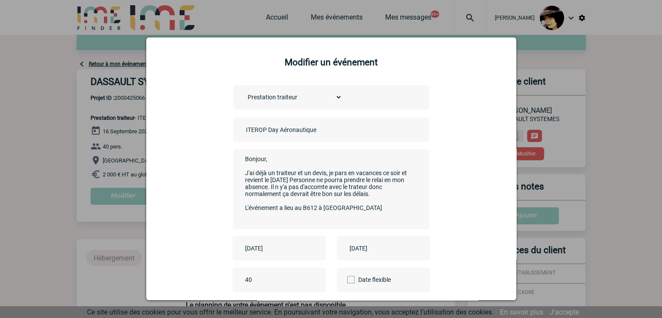
click at [244, 130] on input "ITEROP Day Aéronautique" at bounding box center [305, 129] width 122 height 11
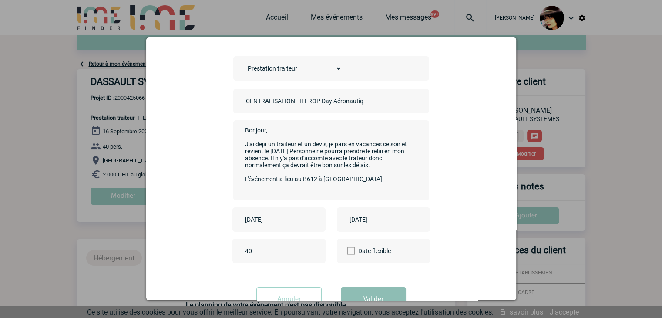
scroll to position [61, 0]
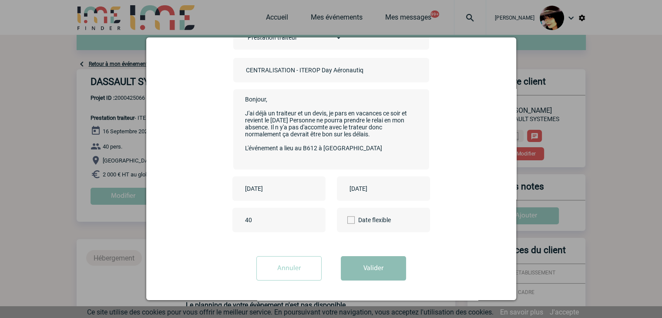
type input "CENTRALISATION - ITEROP Day Aéronautique"
click at [374, 270] on button "Valider" at bounding box center [373, 268] width 65 height 24
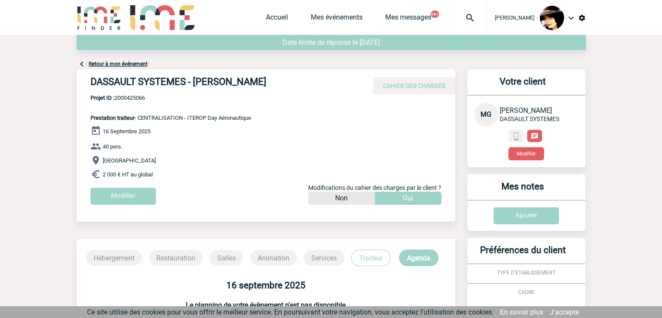
click at [460, 18] on img at bounding box center [470, 18] width 31 height 10
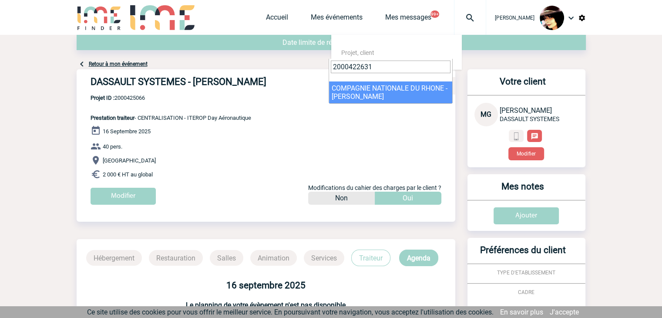
type input "2000422631"
select select "22132"
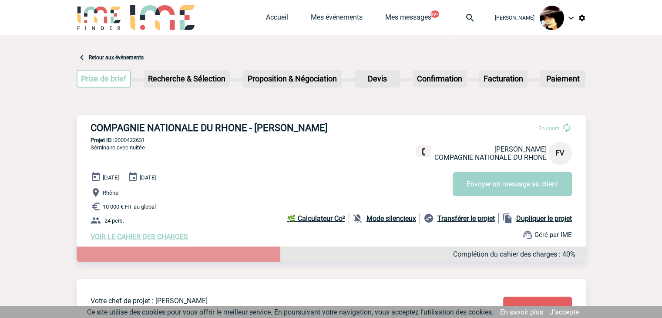
click at [132, 239] on span "VOIR LE CAHIER DES CHARGES" at bounding box center [140, 237] width 98 height 8
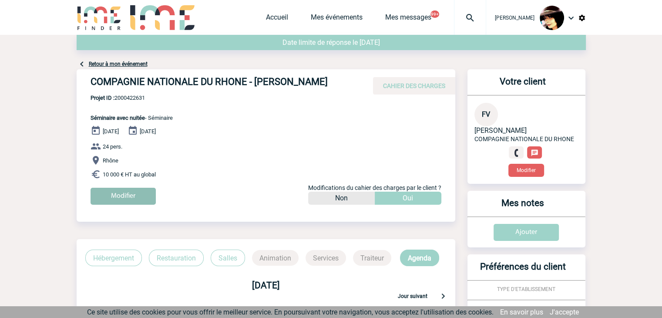
click at [128, 192] on input "Modifier" at bounding box center [123, 196] width 65 height 17
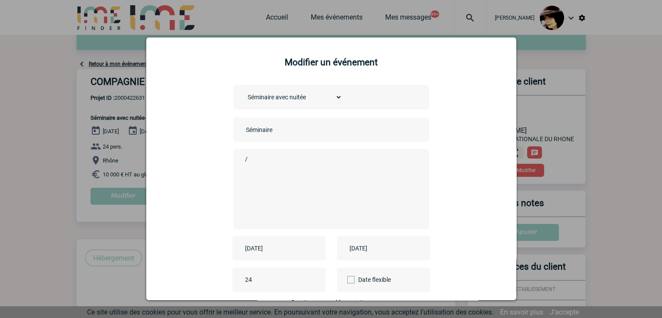
click at [244, 126] on input "Séminaire" at bounding box center [305, 129] width 122 height 11
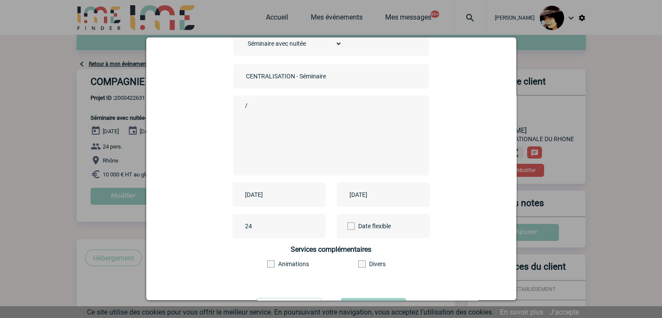
scroll to position [97, 0]
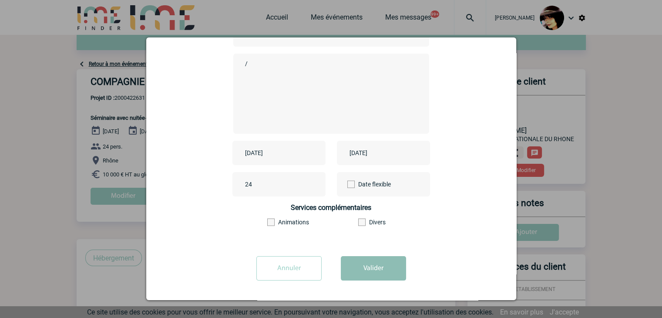
type input "CENTRALISATION - Séminaire"
drag, startPoint x: 366, startPoint y: 265, endPoint x: 357, endPoint y: 262, distance: 9.4
click at [366, 265] on button "Valider" at bounding box center [373, 268] width 65 height 24
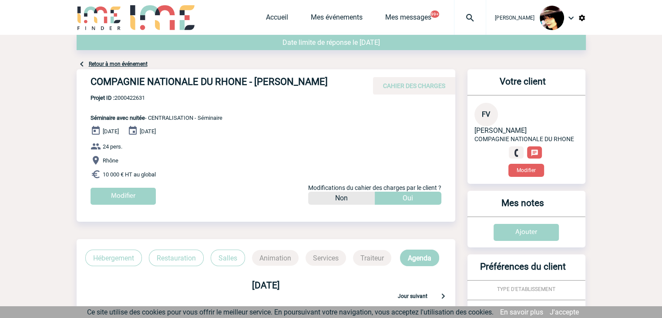
click at [457, 20] on img at bounding box center [470, 18] width 31 height 10
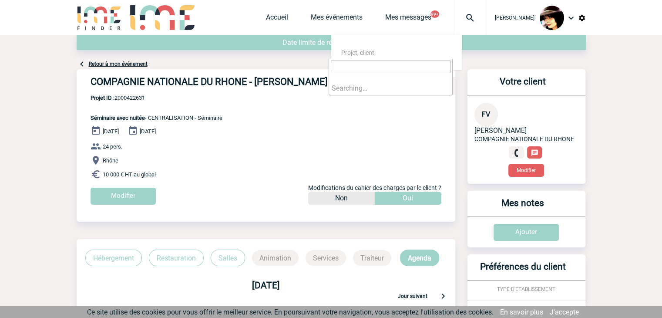
click at [362, 65] on input "search" at bounding box center [391, 67] width 120 height 13
type input "2000421072"
select select "20573"
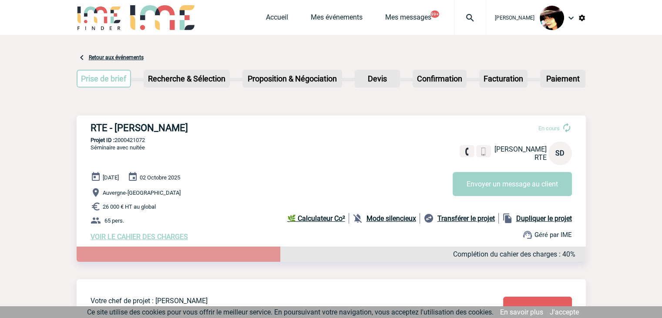
click at [167, 236] on span "VOIR LE CAHIER DES CHARGES" at bounding box center [140, 237] width 98 height 8
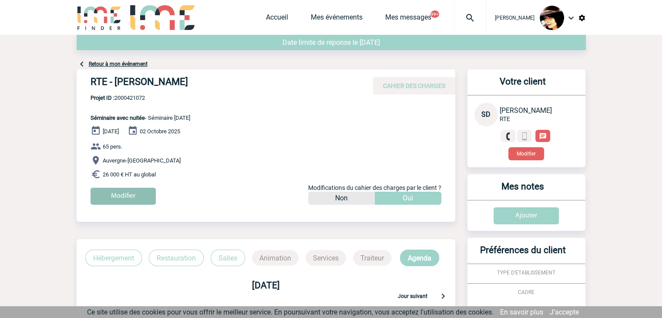
click at [130, 199] on input "Modifier" at bounding box center [123, 196] width 65 height 17
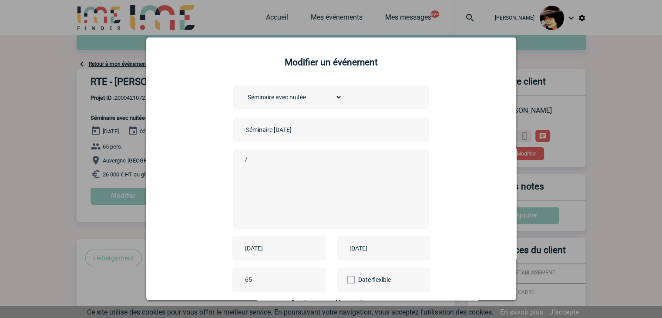
click at [244, 130] on input "Séminaire [DATE]" at bounding box center [305, 129] width 122 height 11
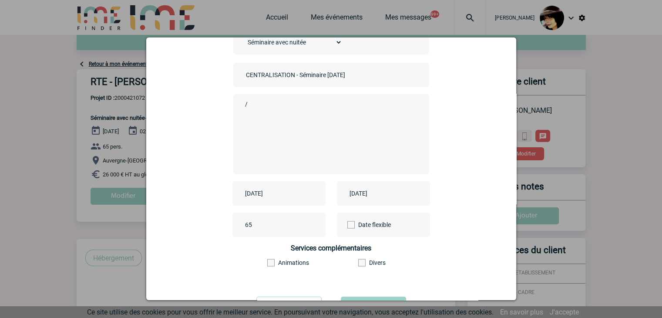
scroll to position [97, 0]
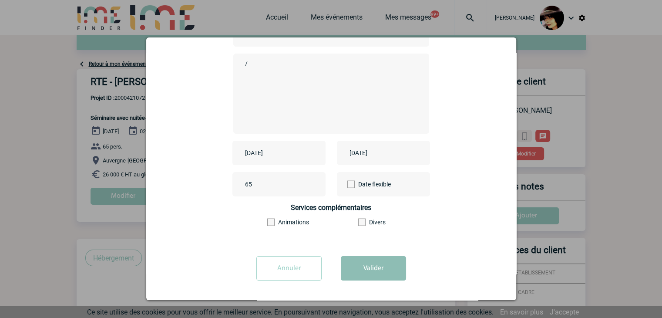
type input "CENTRALISATION - Séminaire [DATE]"
click at [350, 257] on button "Valider" at bounding box center [373, 268] width 65 height 24
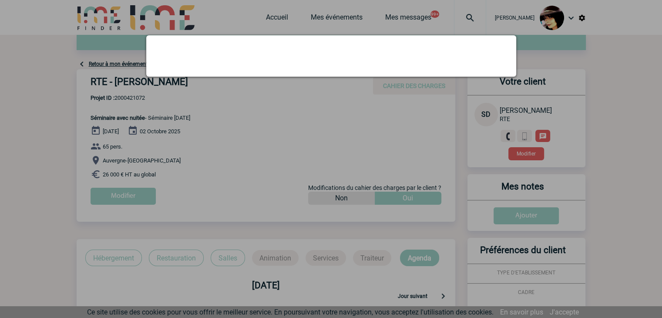
scroll to position [0, 0]
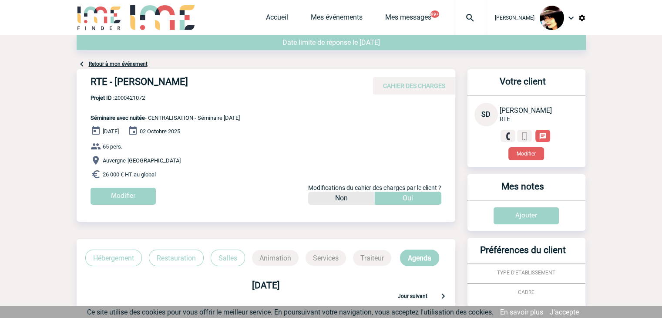
click at [459, 17] on img at bounding box center [470, 18] width 31 height 10
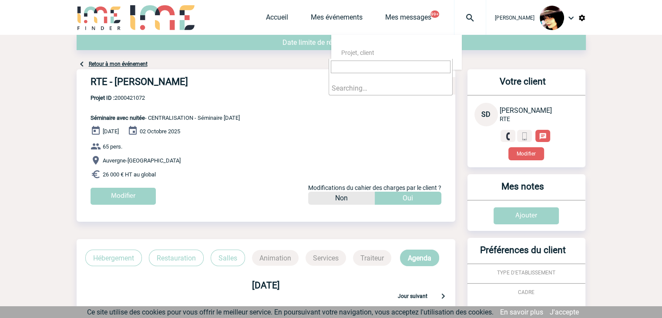
click at [380, 68] on input "search" at bounding box center [391, 67] width 120 height 13
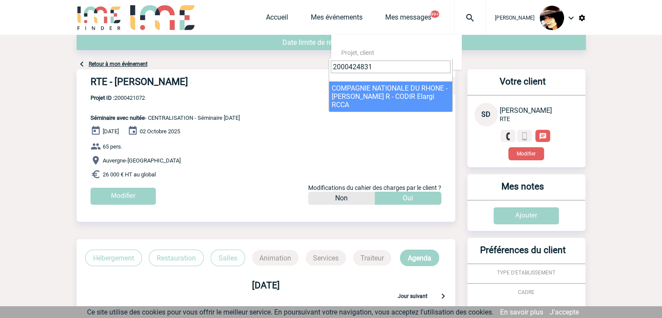
type input "2000424831"
select select "24332"
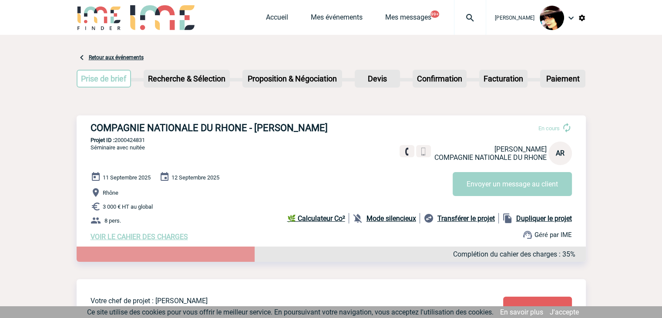
click at [115, 237] on span "VOIR LE CAHIER DES CHARGES" at bounding box center [140, 237] width 98 height 8
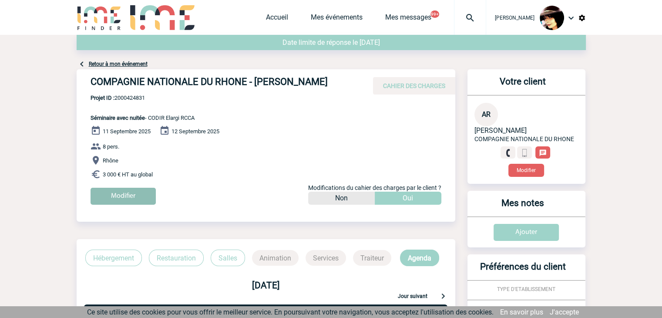
click at [112, 199] on input "Modifier" at bounding box center [123, 196] width 65 height 17
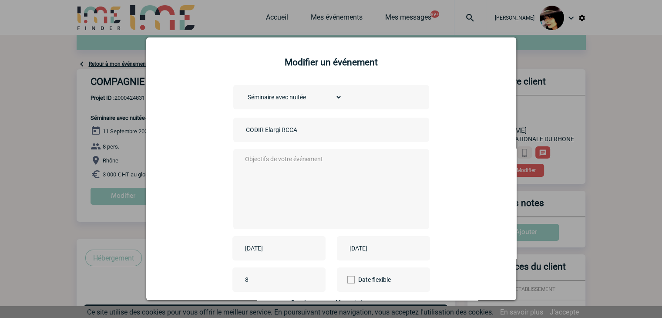
click at [244, 130] on input "CODIR Elargi RCCA" at bounding box center [305, 129] width 122 height 11
type input "CENTRALISATION - CODIR Elargi RCCA"
click at [295, 168] on textarea at bounding box center [329, 188] width 172 height 70
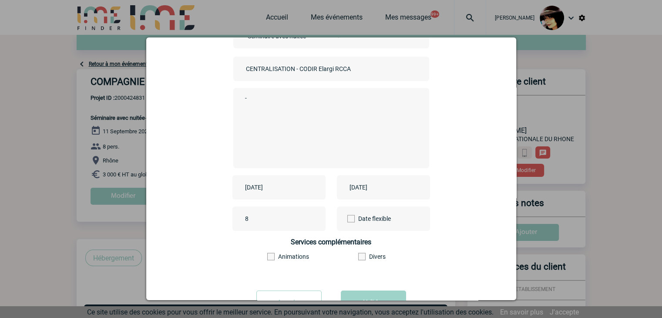
scroll to position [97, 0]
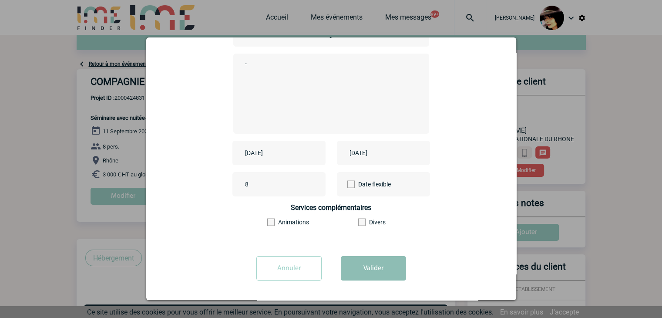
type textarea "-"
click at [362, 263] on button "Valider" at bounding box center [373, 268] width 65 height 24
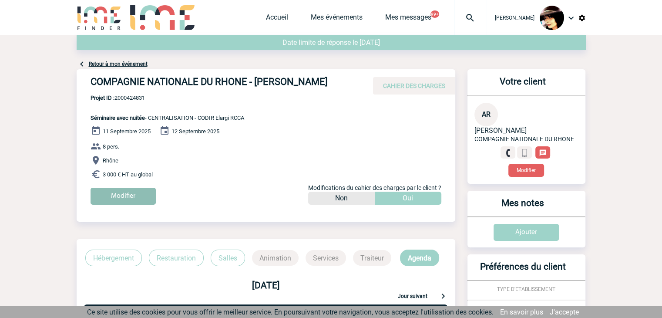
click at [132, 191] on input "Modifier" at bounding box center [123, 196] width 65 height 17
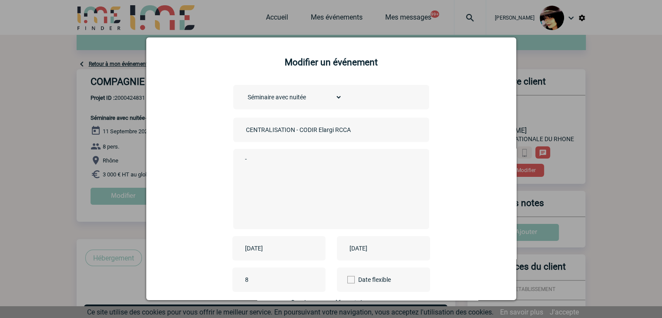
click at [31, 152] on div at bounding box center [331, 159] width 662 height 318
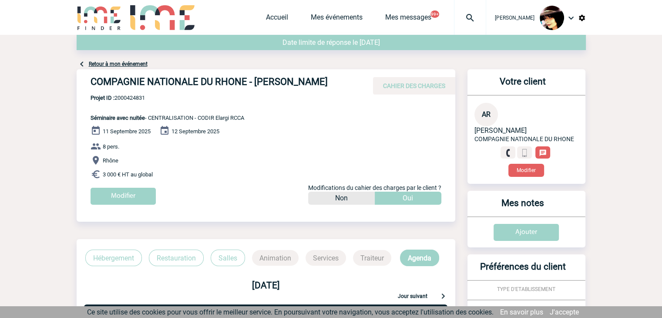
click at [469, 15] on img at bounding box center [470, 18] width 31 height 10
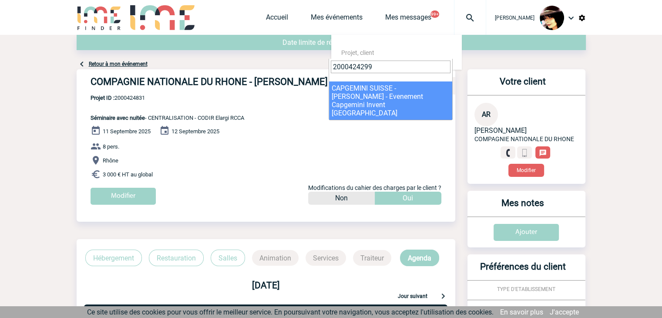
type input "2000424299"
select select "23800"
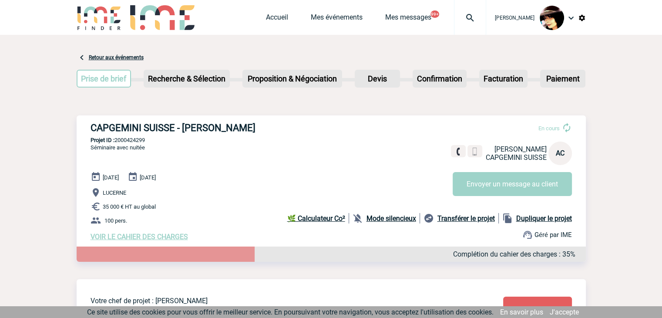
click at [128, 238] on span "VOIR LE CAHIER DES CHARGES" at bounding box center [140, 237] width 98 height 8
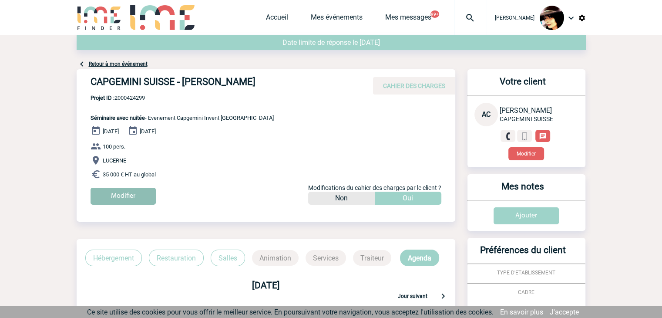
click at [122, 194] on input "Modifier" at bounding box center [123, 196] width 65 height 17
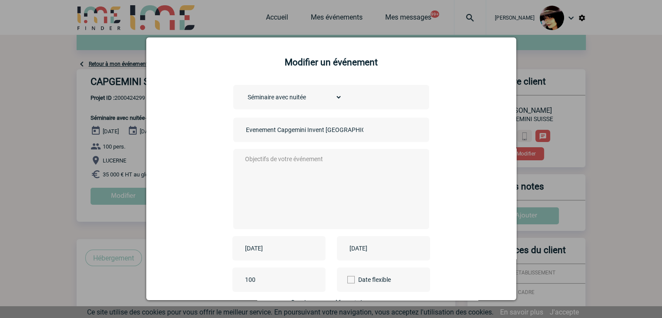
click at [244, 133] on input "Evenement Capgemini Invent [GEOGRAPHIC_DATA]" at bounding box center [305, 129] width 122 height 11
type input "CENTRALISATION - Evenement Capgemini Invent [GEOGRAPHIC_DATA]"
click at [267, 170] on textarea at bounding box center [329, 188] width 172 height 70
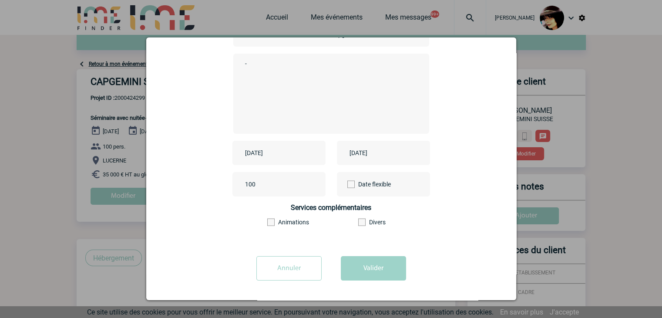
scroll to position [97, 0]
type textarea "-"
click at [359, 270] on button "Valider" at bounding box center [373, 268] width 65 height 24
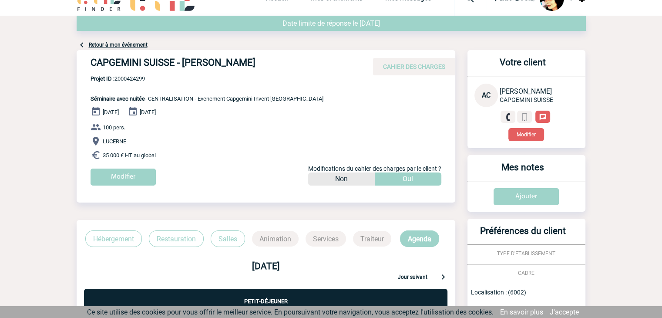
scroll to position [0, 0]
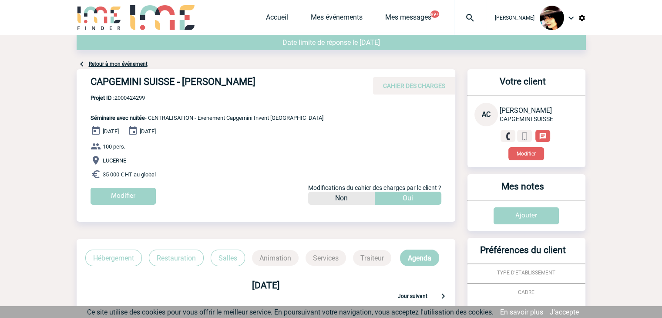
click at [458, 16] on img at bounding box center [470, 18] width 31 height 10
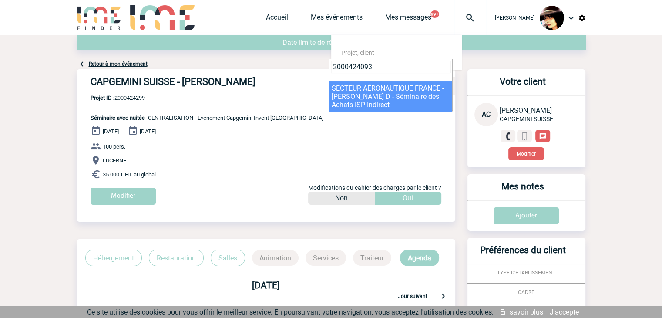
type input "2000424093"
select select "23594"
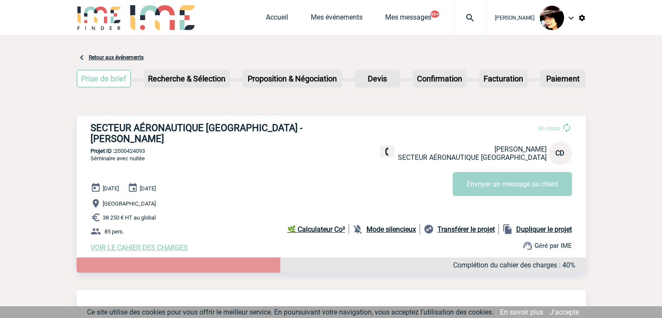
click at [157, 243] on span "VOIR LE CAHIER DES CHARGES" at bounding box center [140, 247] width 98 height 8
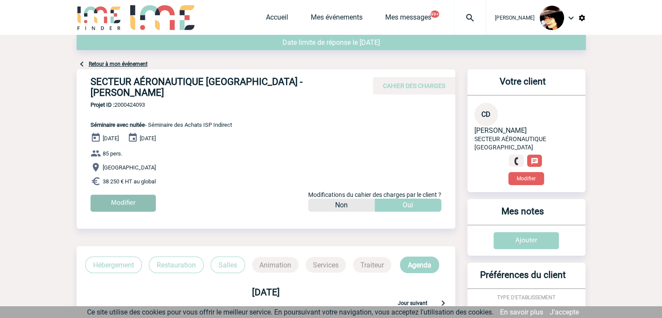
click at [124, 197] on input "Modifier" at bounding box center [123, 203] width 65 height 17
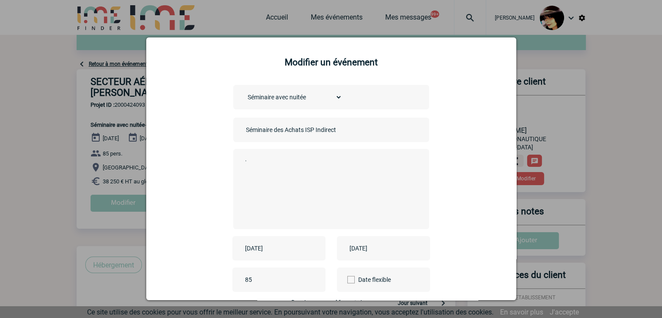
click at [239, 132] on div "Séminaire des Achats ISP Indirect" at bounding box center [331, 130] width 196 height 24
click at [244, 130] on input "Séminaire des Achats ISP Indirect" at bounding box center [305, 129] width 122 height 11
type input "CENTRALISATION - Séminaire des Achats ISP Indirect"
click at [319, 200] on textarea "." at bounding box center [329, 188] width 172 height 70
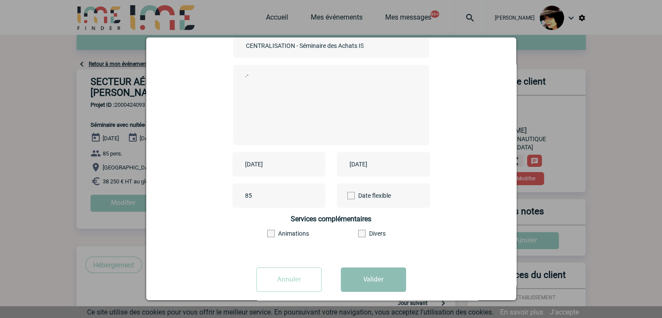
scroll to position [97, 0]
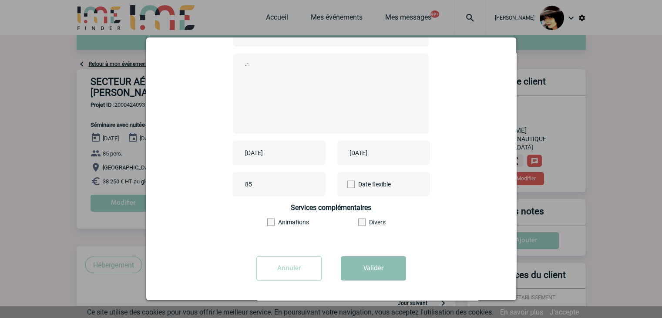
type textarea ".-"
click at [375, 276] on button "Valider" at bounding box center [373, 268] width 65 height 24
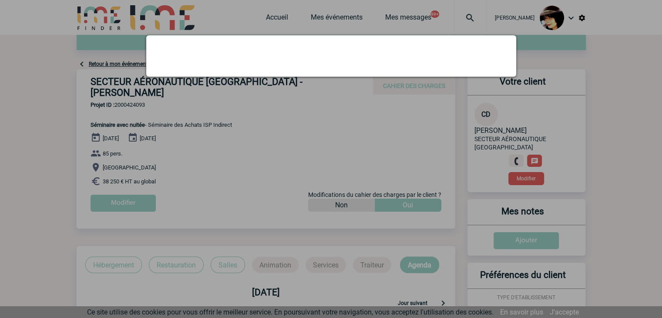
scroll to position [0, 0]
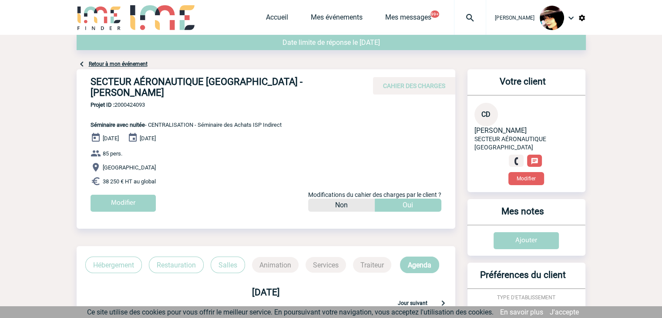
click at [465, 17] on img at bounding box center [470, 18] width 31 height 10
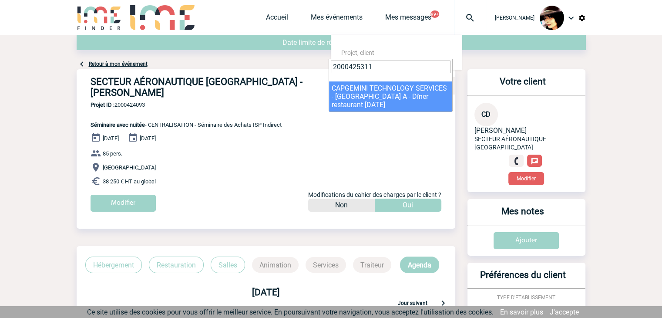
type input "2000425311"
select select "24812"
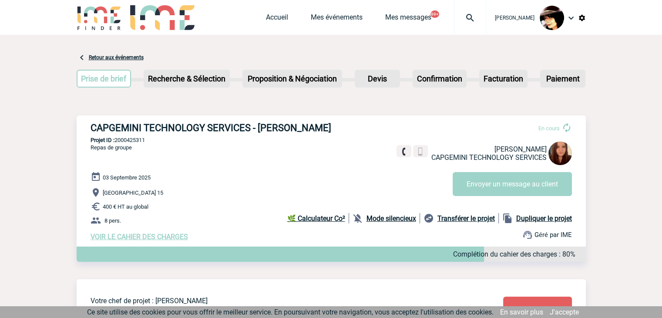
click at [159, 236] on span "VOIR LE CAHIER DES CHARGES" at bounding box center [140, 237] width 98 height 8
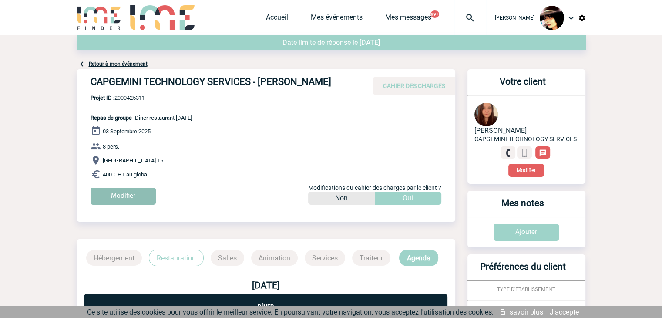
click at [125, 194] on input "Modifier" at bounding box center [123, 196] width 65 height 17
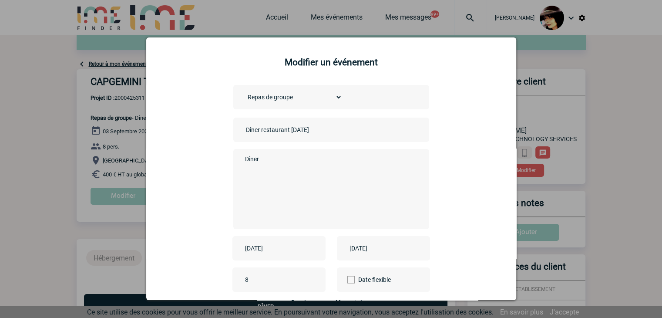
click at [244, 132] on input "Dîner restaurant 4 septembre" at bounding box center [305, 129] width 122 height 11
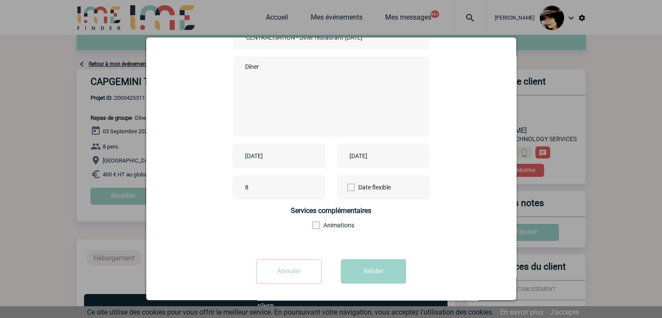
scroll to position [97, 0]
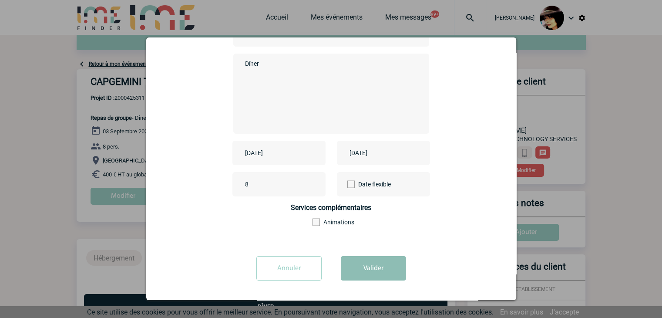
type input "CENTRALISATION - Dîner restaurant 4 septembre"
click at [368, 269] on button "Valider" at bounding box center [373, 268] width 65 height 24
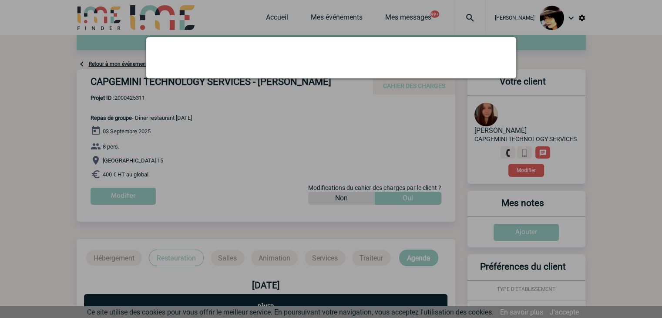
scroll to position [0, 0]
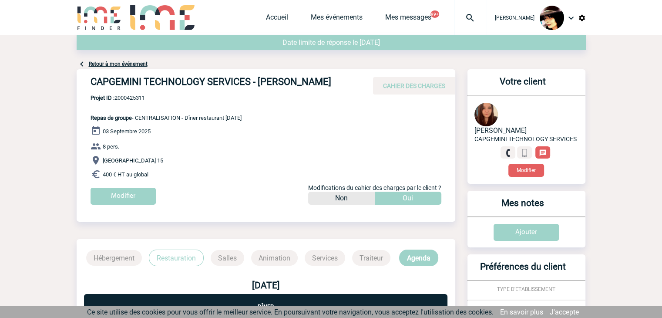
click at [462, 17] on img at bounding box center [470, 18] width 31 height 10
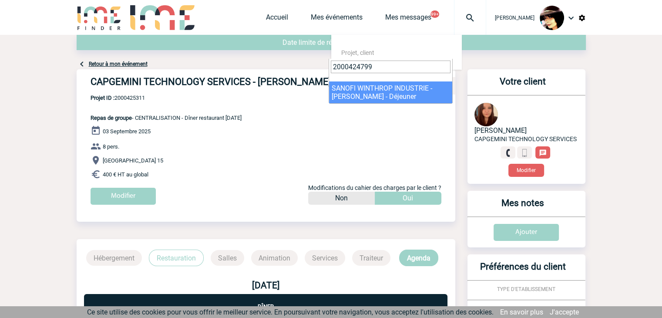
type input "2000424799"
select select "24300"
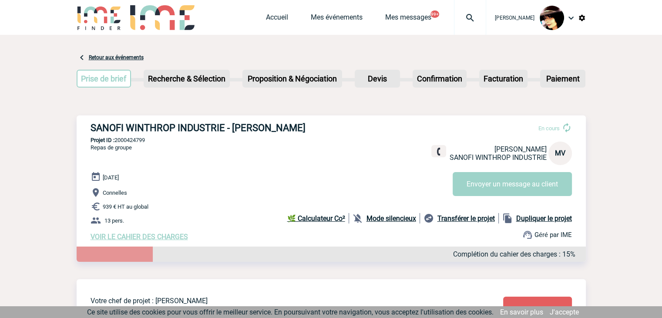
click at [166, 238] on span "VOIR LE CAHIER DES CHARGES" at bounding box center [140, 237] width 98 height 8
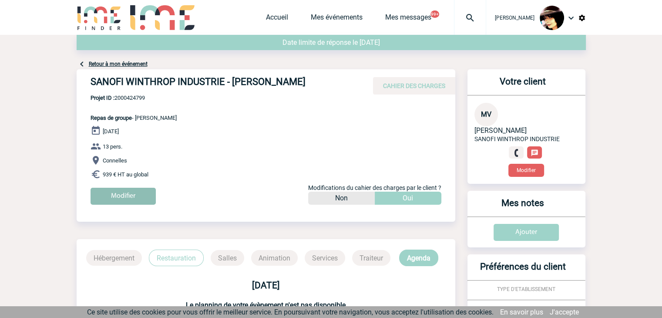
click at [132, 189] on input "Modifier" at bounding box center [123, 196] width 65 height 17
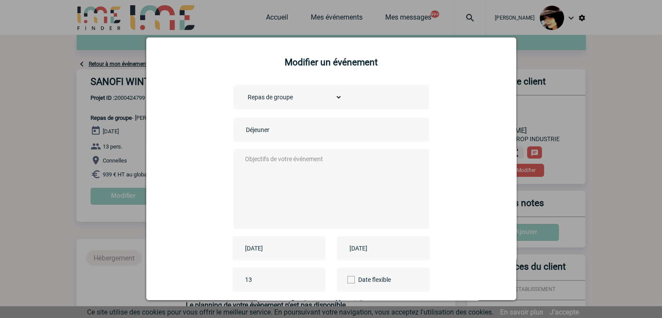
click at [244, 129] on input "Déjeuner" at bounding box center [305, 129] width 122 height 11
type input "CENTRALISATION - Déjeuner"
click at [295, 181] on textarea at bounding box center [329, 188] width 172 height 70
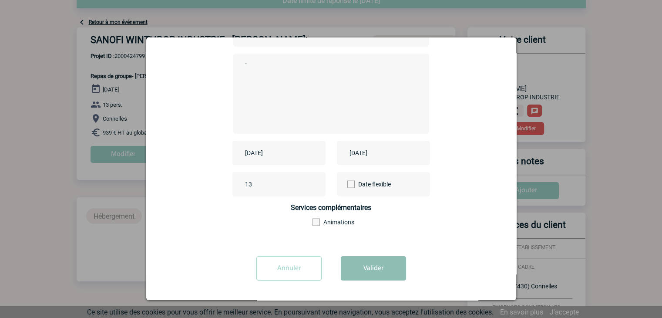
scroll to position [87, 0]
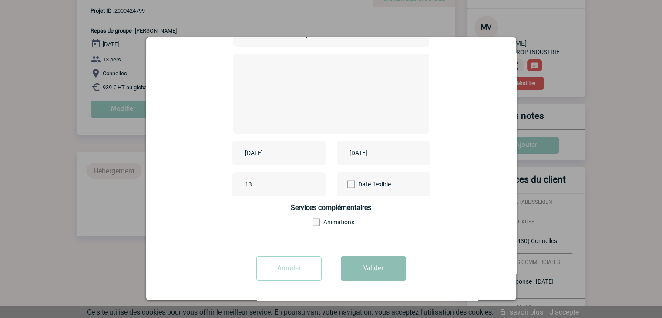
type textarea "-"
click at [360, 266] on button "Valider" at bounding box center [373, 268] width 65 height 24
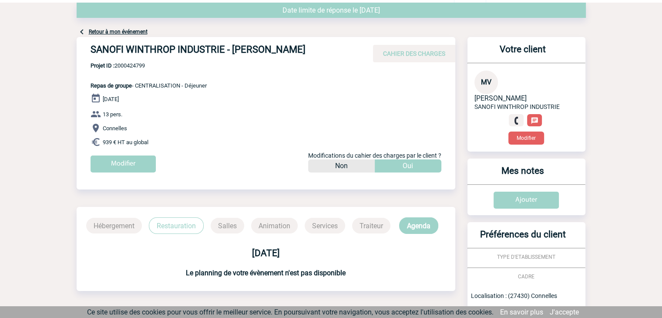
scroll to position [0, 0]
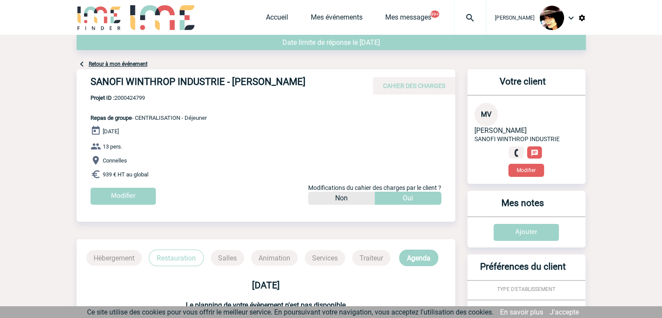
click at [456, 17] on img at bounding box center [470, 18] width 31 height 10
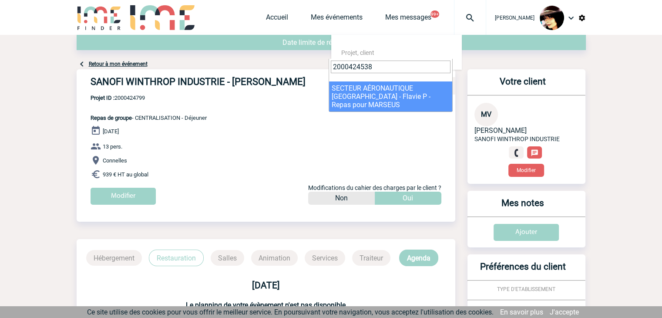
type input "2000424538"
select select "24039"
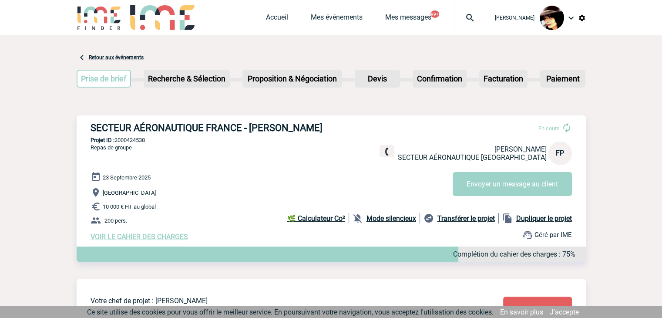
click at [139, 236] on span "VOIR LE CAHIER DES CHARGES" at bounding box center [140, 237] width 98 height 8
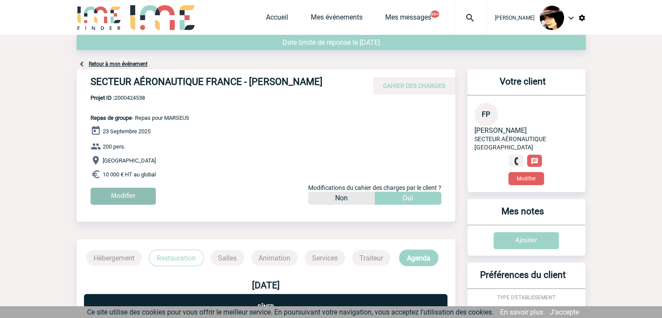
click at [118, 198] on input "Modifier" at bounding box center [123, 196] width 65 height 17
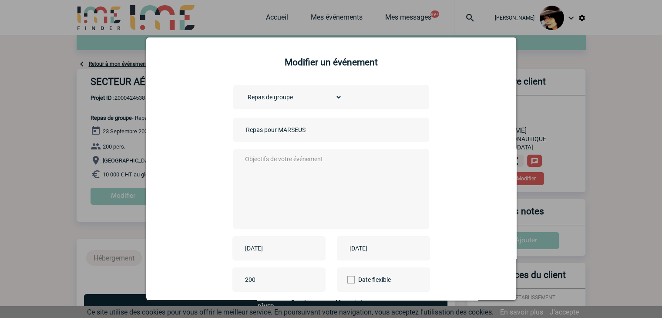
click at [244, 132] on input "Repas pour MARSEUS" at bounding box center [305, 129] width 122 height 11
type input "CENTRALISATION - Repas pour MARSEUS"
click at [272, 160] on textarea at bounding box center [329, 188] width 172 height 70
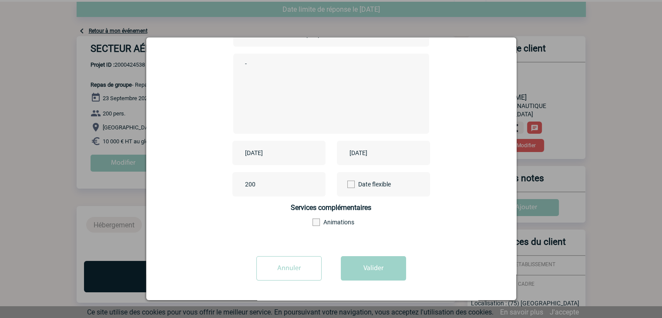
scroll to position [174, 0]
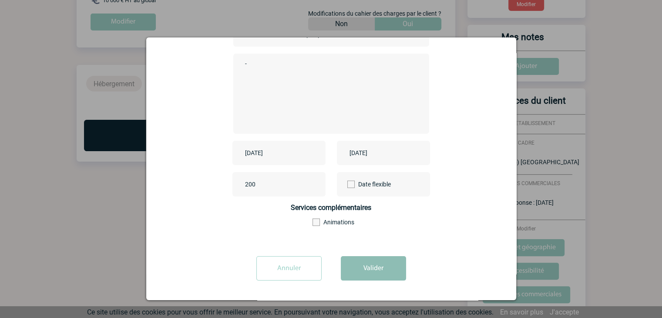
type textarea "-"
click at [364, 271] on button "Valider" at bounding box center [373, 268] width 65 height 24
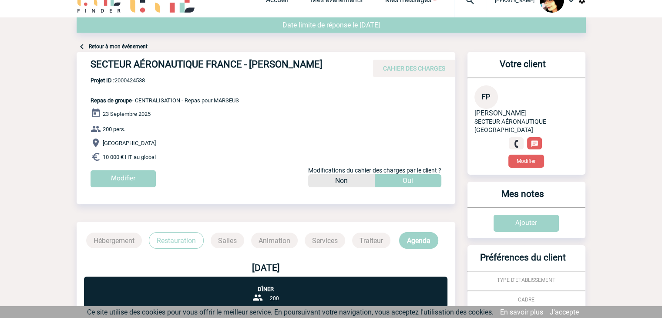
scroll to position [0, 0]
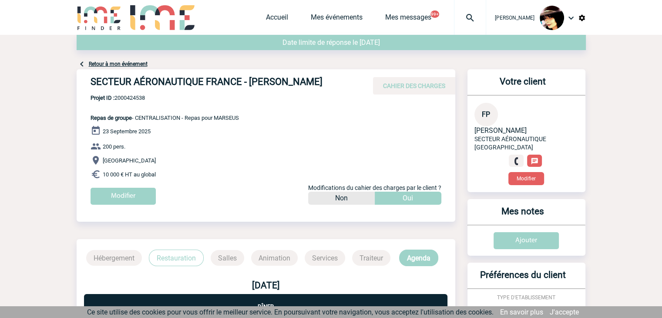
click at [459, 20] on img at bounding box center [470, 18] width 31 height 10
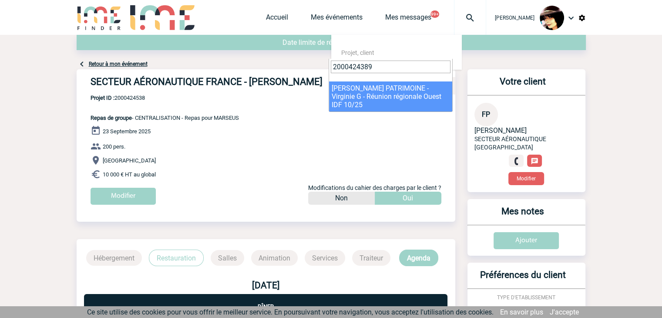
type input "2000424389"
select select "23890"
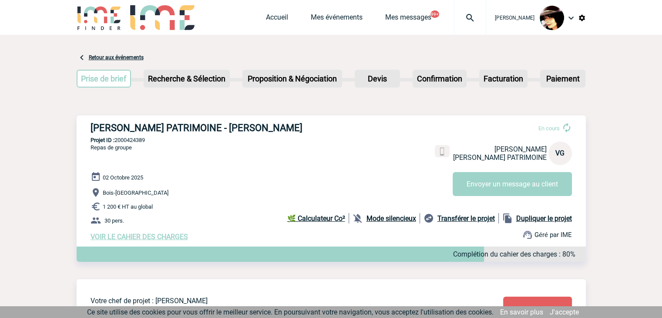
click at [134, 236] on span "VOIR LE CAHIER DES CHARGES" at bounding box center [140, 237] width 98 height 8
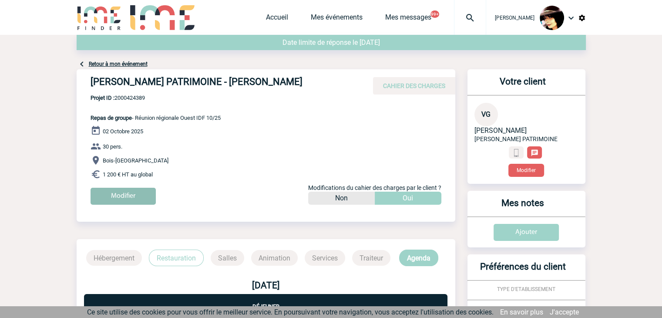
click at [127, 195] on input "Modifier" at bounding box center [123, 196] width 65 height 17
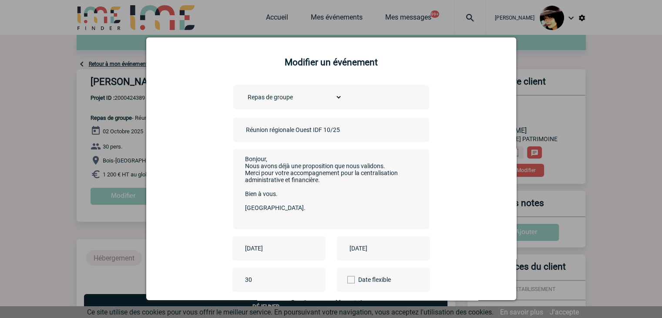
click at [239, 128] on div "Réunion régionale Ouest IDF 10/25" at bounding box center [331, 130] width 196 height 24
click at [244, 130] on input "Réunion régionale Ouest IDF 10/25" at bounding box center [305, 129] width 122 height 11
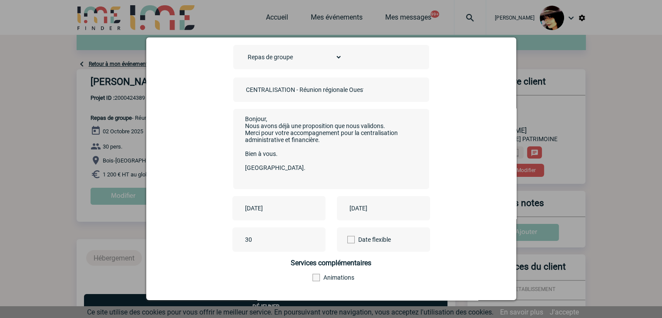
scroll to position [97, 0]
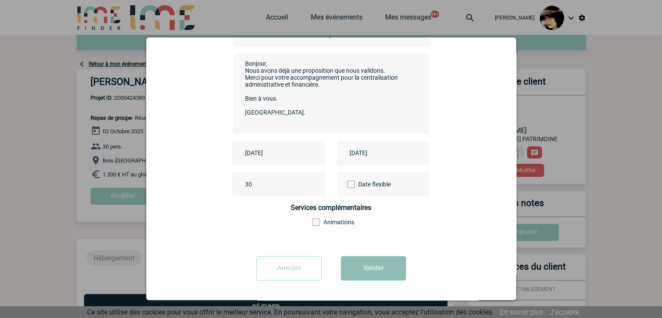
type input "CENTRALISATION - Réunion régionale Ouest IDF 10/25"
click at [350, 271] on button "Valider" at bounding box center [373, 268] width 65 height 24
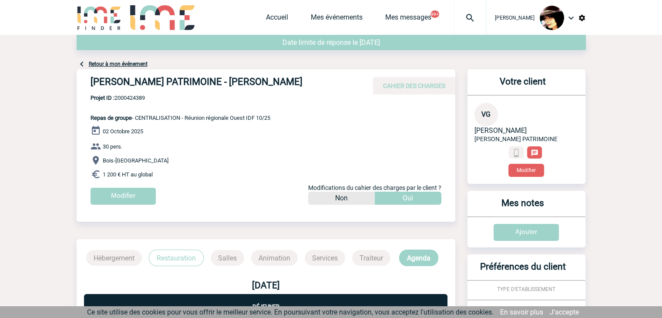
click at [459, 17] on img at bounding box center [470, 18] width 31 height 10
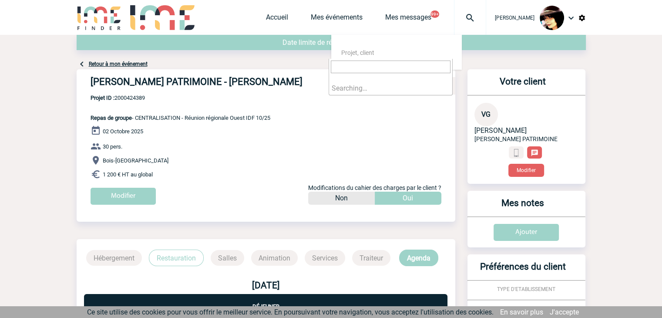
click at [363, 70] on input "search" at bounding box center [391, 67] width 120 height 13
type input "2000424388"
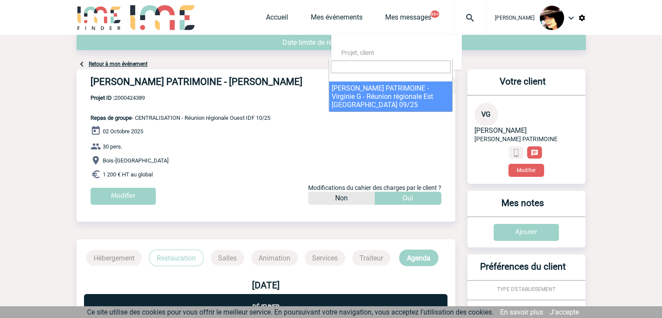
select select "23889"
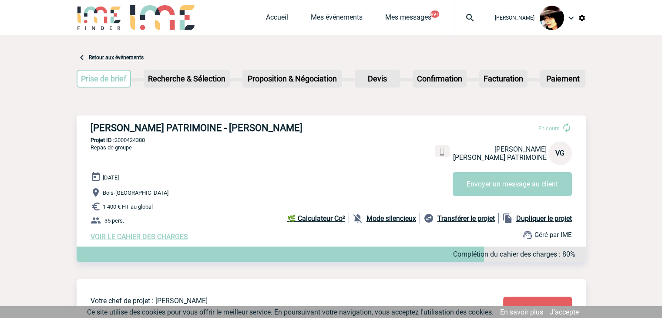
click at [129, 236] on span "VOIR LE CAHIER DES CHARGES" at bounding box center [140, 237] width 98 height 8
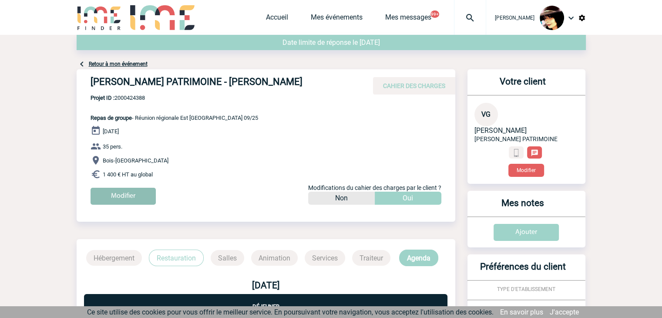
click at [119, 194] on input "Modifier" at bounding box center [123, 196] width 65 height 17
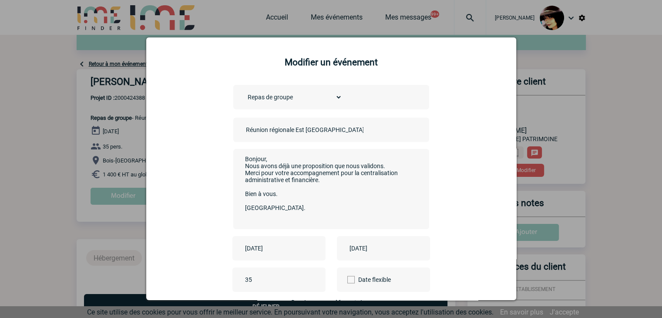
click at [244, 132] on input "Réunion régionale Est [GEOGRAPHIC_DATA] 09/25" at bounding box center [305, 129] width 122 height 11
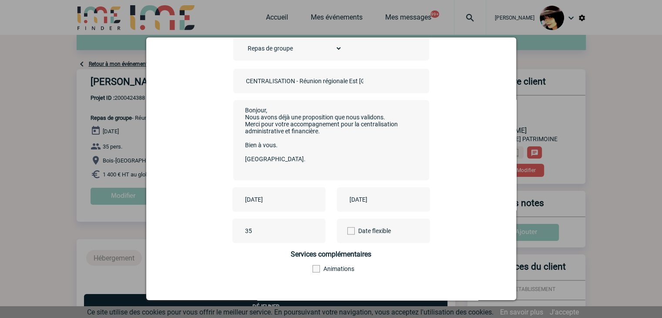
scroll to position [97, 0]
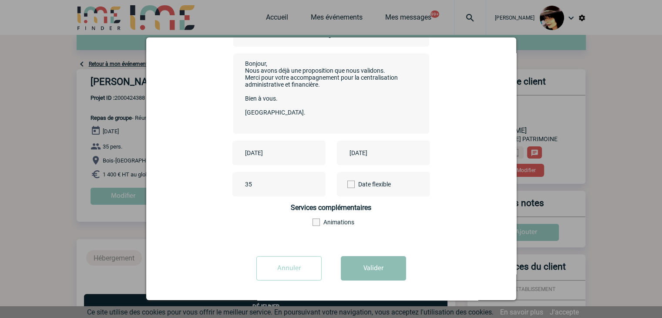
type input "CENTRALISATION - Réunion régionale Est [GEOGRAPHIC_DATA] 09/25"
click at [359, 264] on button "Valider" at bounding box center [373, 268] width 65 height 24
